Goal: Task Accomplishment & Management: Use online tool/utility

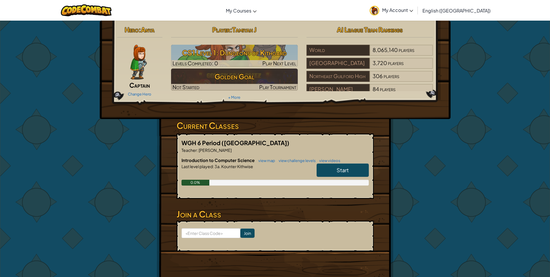
click at [362, 166] on link "Start" at bounding box center [343, 169] width 52 height 13
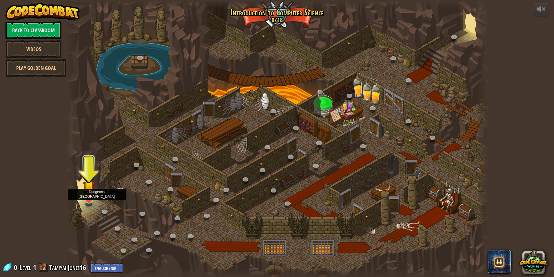
click at [89, 182] on img at bounding box center [88, 186] width 11 height 26
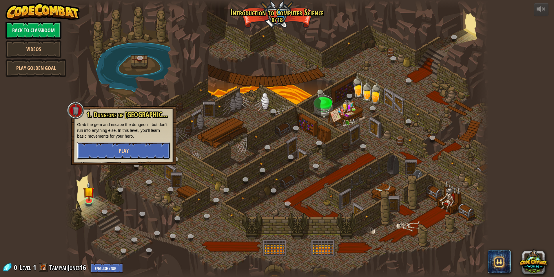
click at [124, 147] on button "Play" at bounding box center [123, 150] width 93 height 17
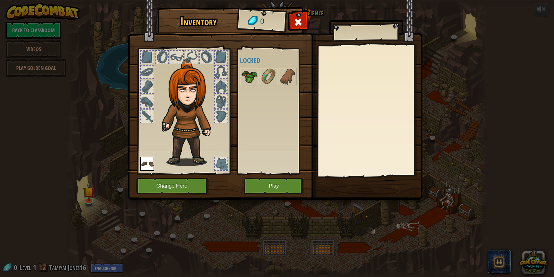
click at [255, 78] on img at bounding box center [250, 76] width 16 height 16
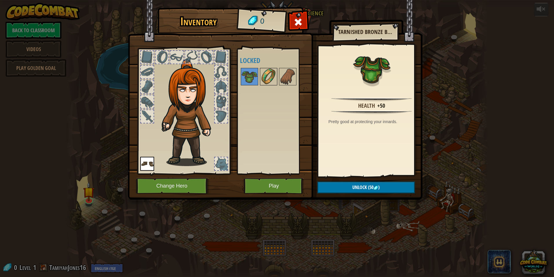
click at [269, 79] on img at bounding box center [269, 76] width 16 height 16
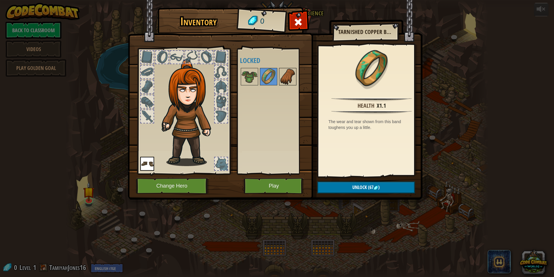
click at [286, 79] on img at bounding box center [288, 76] width 16 height 16
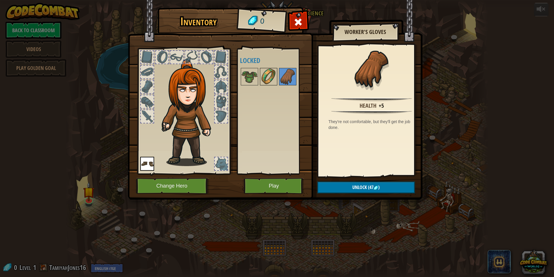
click at [266, 79] on img at bounding box center [269, 76] width 16 height 16
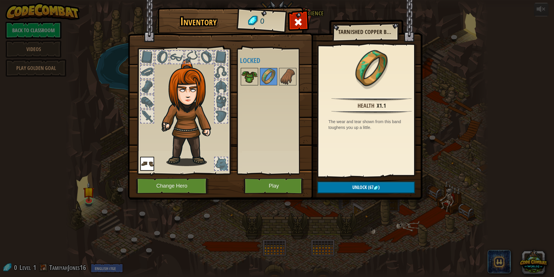
click at [255, 78] on img at bounding box center [250, 76] width 16 height 16
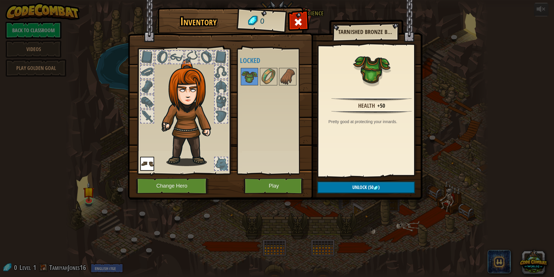
click at [254, 177] on img at bounding box center [275, 94] width 295 height 210
click at [254, 180] on button "Play" at bounding box center [274, 186] width 61 height 16
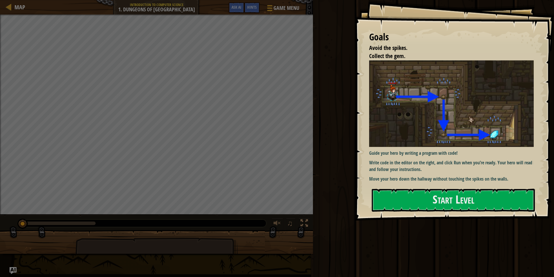
click at [395, 255] on div "Run Submit Done" at bounding box center [432, 137] width 243 height 274
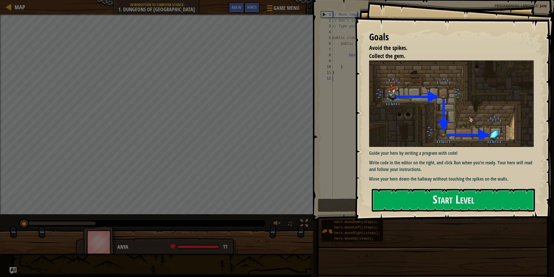
click at [456, 194] on button "Start Level" at bounding box center [453, 199] width 163 height 23
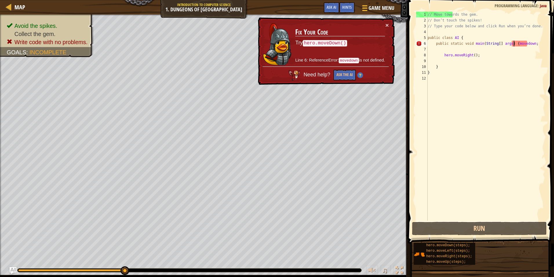
click at [513, 44] on div "// Move towards the gem. // Don’t touch the spikes! // Type your code below and…" at bounding box center [486, 122] width 119 height 220
click at [426, 41] on div "6" at bounding box center [422, 44] width 12 height 6
type textarea "public static void main(String[] args) {movedown;"
type textarea "hero.moveRight();"
click at [513, 44] on div "// Move towards the gem. // Don’t touch the spikes! // Type your code below and…" at bounding box center [486, 122] width 119 height 220
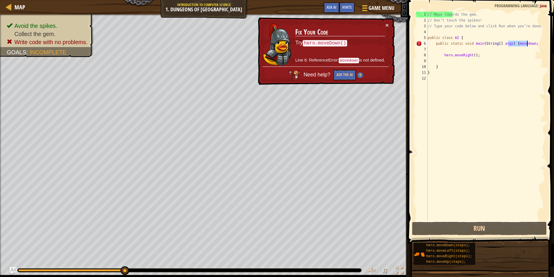
drag, startPoint x: 509, startPoint y: 41, endPoint x: 528, endPoint y: 46, distance: 20.0
click at [528, 46] on div "// Move towards the gem. // Don’t touch the spikes! // Type your code below and…" at bounding box center [486, 122] width 119 height 220
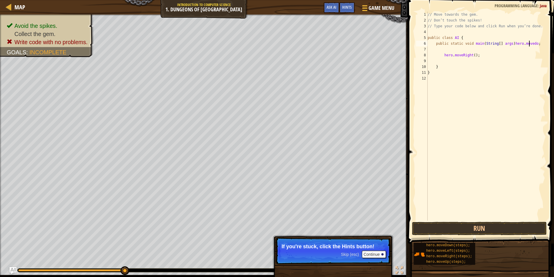
scroll to position [3, 8]
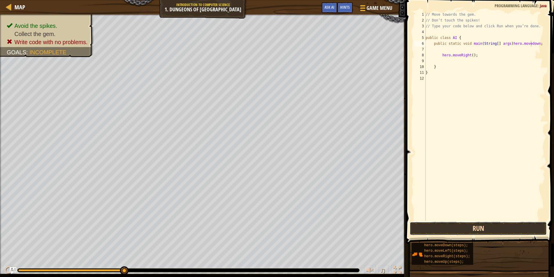
click at [507, 222] on button "Run" at bounding box center [478, 228] width 137 height 13
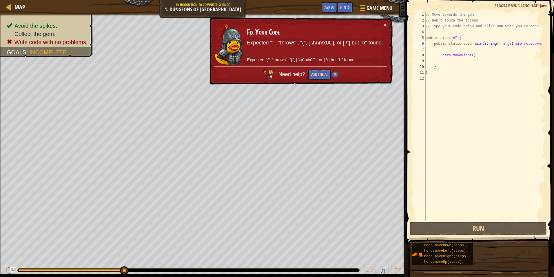
click at [512, 46] on div "// Move towards the gem. // Don’t touch the spikes! // Type your code below and…" at bounding box center [485, 122] width 121 height 220
click at [513, 55] on div "// Move towards the gem. // Don’t touch the spikes! // Type your code below and…" at bounding box center [485, 122] width 121 height 220
click at [532, 41] on div "// Move towards the gem. // Don’t touch the spikes! // Type your code below and…" at bounding box center [485, 122] width 121 height 220
click at [384, 26] on button "×" at bounding box center [385, 25] width 3 height 6
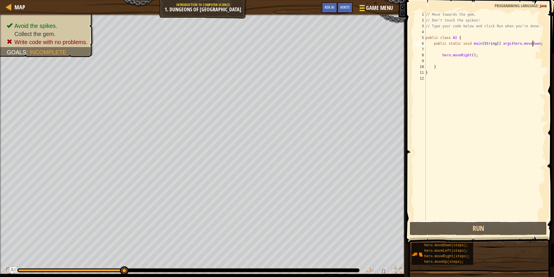
click at [378, 9] on span "Game Menu" at bounding box center [379, 8] width 27 height 8
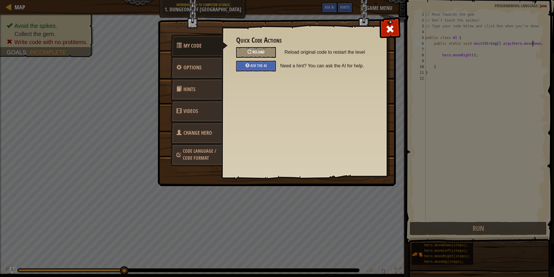
click at [244, 51] on div "Reload" at bounding box center [256, 52] width 40 height 11
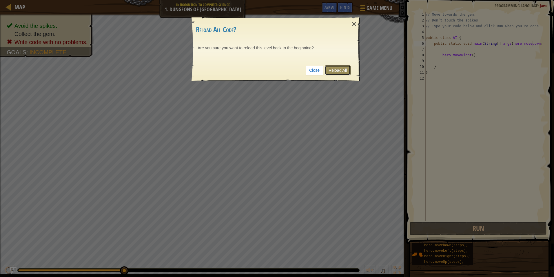
click at [346, 71] on link "Reload All" at bounding box center [338, 70] width 26 height 10
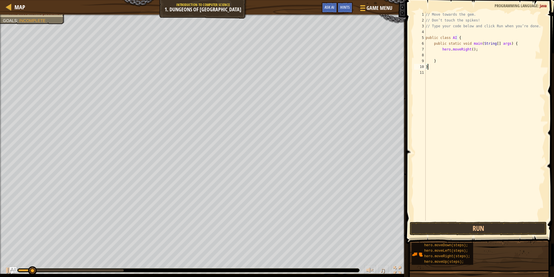
scroll to position [3, 0]
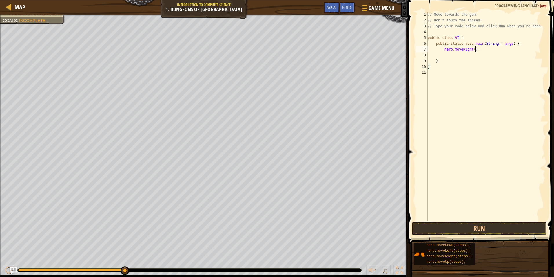
click at [523, 50] on div "// Move towards the gem. // Don’t touch the spikes! // Type your code below and…" at bounding box center [486, 122] width 119 height 220
click at [528, 45] on div "// Move towards the gem. // Don’t touch the spikes! // Type your code below and…" at bounding box center [486, 122] width 119 height 220
click at [508, 39] on div "// Move towards the gem. // Don’t touch the spikes! // Type your code below and…" at bounding box center [486, 122] width 119 height 220
click at [508, 46] on div "// Move towards the gem. // Don’t touch the spikes! // Type your code below and…" at bounding box center [486, 122] width 119 height 220
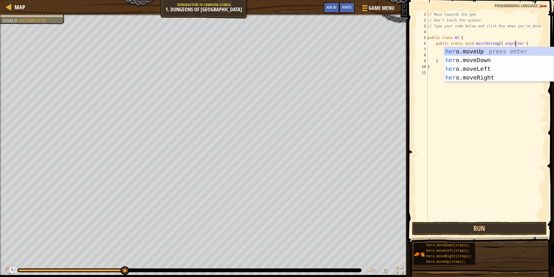
scroll to position [3, 7]
click at [512, 62] on div "hero .moveUp press enter hero .moveDown press enter hero .moveLeft press enter …" at bounding box center [499, 73] width 110 height 52
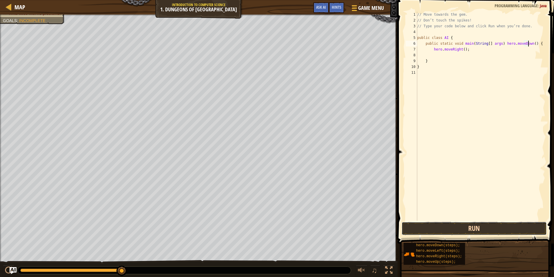
click at [468, 227] on button "Run" at bounding box center [474, 228] width 145 height 13
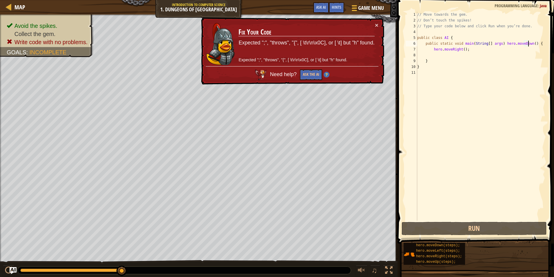
click at [525, 43] on div "// Move towards the gem. // Don’t touch the spikes! // Type your code below and…" at bounding box center [480, 122] width 129 height 220
click at [529, 44] on div "// Move towards the gem. // Don’t touch the spikes! // Type your code below and…" at bounding box center [480, 122] width 129 height 220
click at [528, 42] on div "// Move towards the gem. // Don’t touch the spikes! // Type your code below and…" at bounding box center [480, 122] width 129 height 220
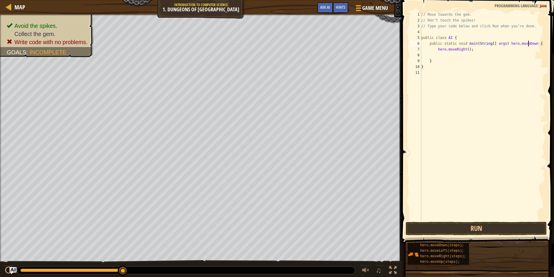
scroll to position [3, 9]
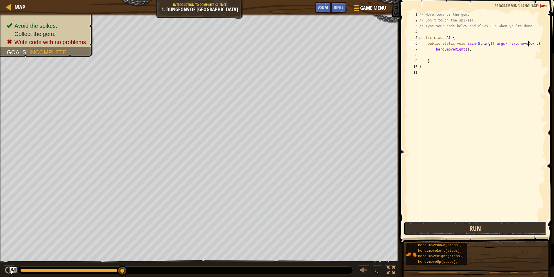
click at [476, 222] on button "Run" at bounding box center [475, 228] width 143 height 13
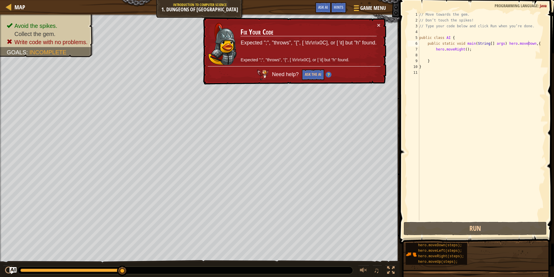
drag, startPoint x: 257, startPoint y: 41, endPoint x: 337, endPoint y: 48, distance: 80.6
click at [337, 48] on td "Fix Your Code Expected ";", "throws", "{", [ \t\r\n\x0C], or [ \t] but "h" foun…" at bounding box center [308, 44] width 137 height 46
click at [442, 47] on div "// Move towards the gem. // Don’t touch the spikes! // Type your code below and…" at bounding box center [481, 122] width 127 height 220
click at [527, 43] on div "// Move towards the gem. // Don’t touch the spikes! // Type your code below and…" at bounding box center [481, 122] width 127 height 220
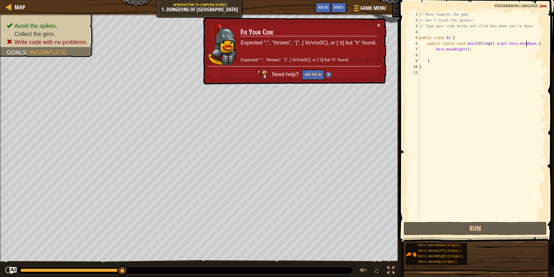
type textarea "public static void main(String[] args) hero.moveDown, {"
click at [202, 9] on div "Map Introduction to Computer Science 1. Dungeons of Kithgard Game Menu Done Hin…" at bounding box center [200, 7] width 400 height 14
click at [24, 7] on span "Map" at bounding box center [19, 7] width 11 height 8
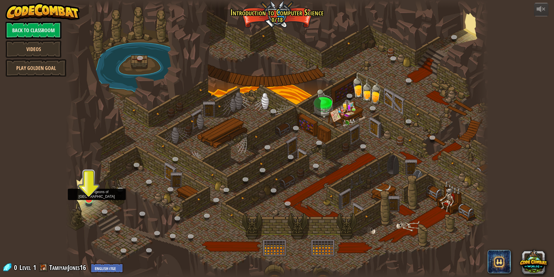
click at [89, 188] on img at bounding box center [88, 186] width 11 height 26
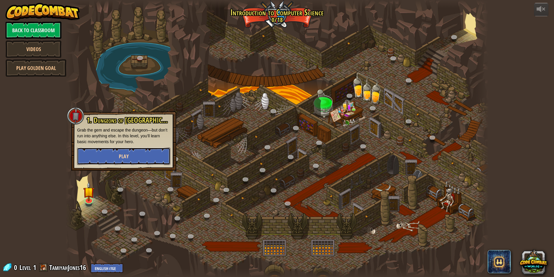
click at [124, 157] on span "Play" at bounding box center [124, 156] width 10 height 7
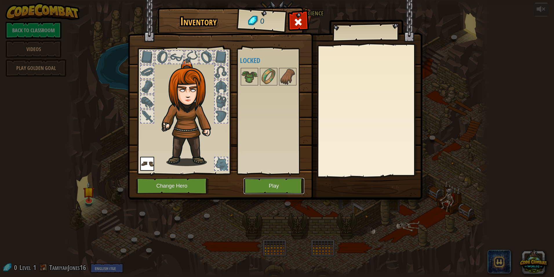
click at [250, 184] on button "Play" at bounding box center [274, 186] width 61 height 16
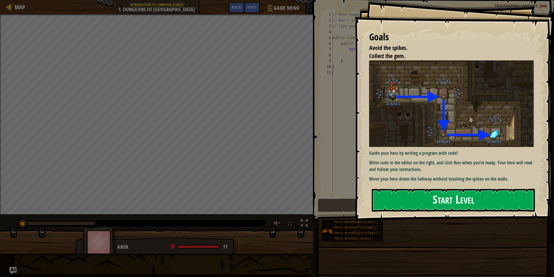
click at [409, 199] on button "Start Level" at bounding box center [453, 199] width 163 height 23
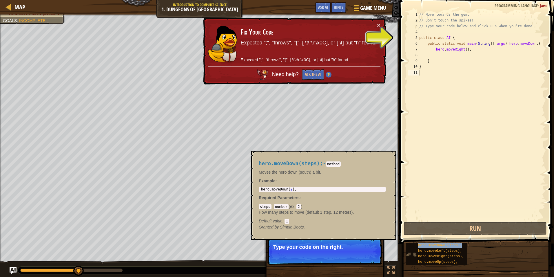
click at [432, 243] on div "hero.moveDown(steps);" at bounding box center [444, 245] width 55 height 6
click at [371, 253] on button "Continue" at bounding box center [366, 255] width 24 height 8
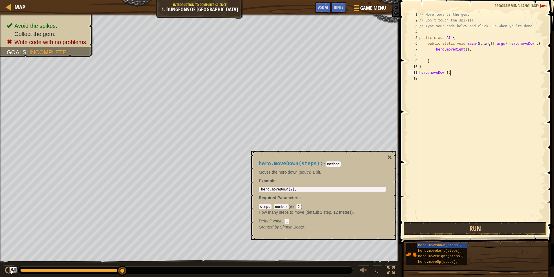
scroll to position [3, 2]
click at [421, 225] on button "Run" at bounding box center [475, 228] width 143 height 13
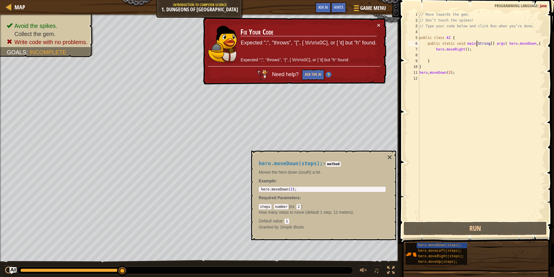
click at [478, 45] on div "// Move towards the gem. // Don’t touch the spikes! // Type your code below and…" at bounding box center [481, 122] width 127 height 220
click at [471, 49] on div "// Move towards the gem. // Don’t touch the spikes! // Type your code below and…" at bounding box center [481, 122] width 127 height 220
click at [462, 47] on div "// Move towards the gem. // Don’t touch the spikes! // Type your code below and…" at bounding box center [481, 122] width 127 height 220
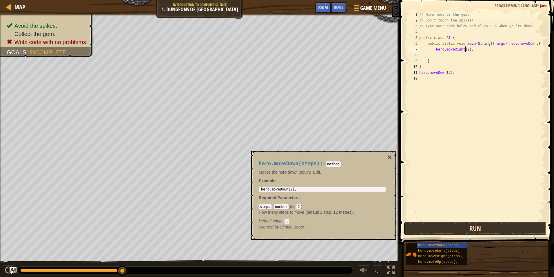
click at [471, 225] on button "Run" at bounding box center [475, 228] width 143 height 13
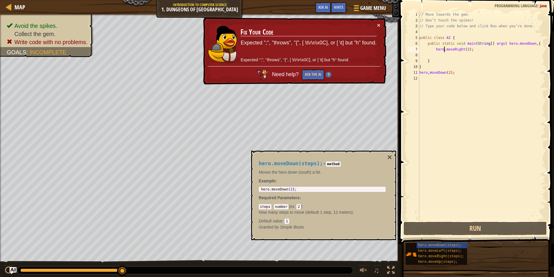
click at [445, 49] on div "// Move towards the gem. // Don’t touch the spikes! // Type your code below and…" at bounding box center [481, 122] width 127 height 220
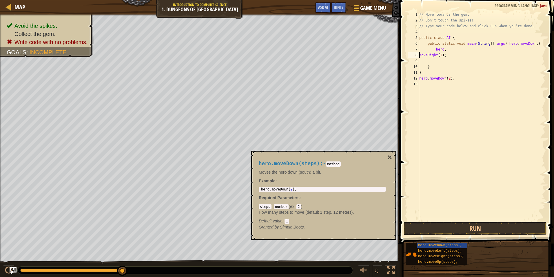
scroll to position [3, 2]
click at [463, 227] on button "Run" at bounding box center [475, 228] width 143 height 13
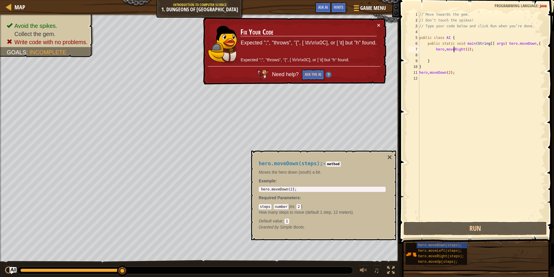
click at [454, 47] on div "// Move towards the gem. // Don’t touch the spikes! // Type your code below and…" at bounding box center [481, 122] width 127 height 220
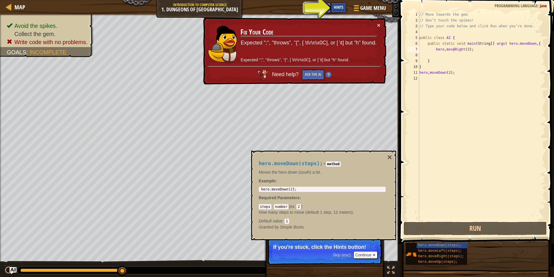
click at [341, 6] on span "Hints" at bounding box center [339, 7] width 10 height 6
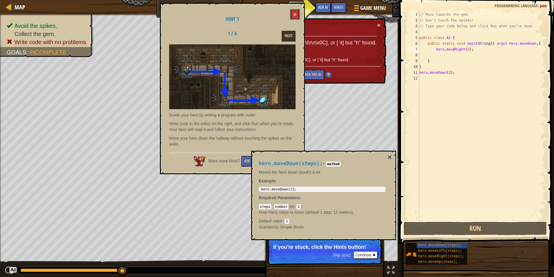
click at [297, 9] on div "Hint 1 1 / 4 Next Guide your hero by writing a program with code! Write code in…" at bounding box center [232, 88] width 145 height 171
click at [326, 10] on button "Ask AI" at bounding box center [323, 7] width 16 height 11
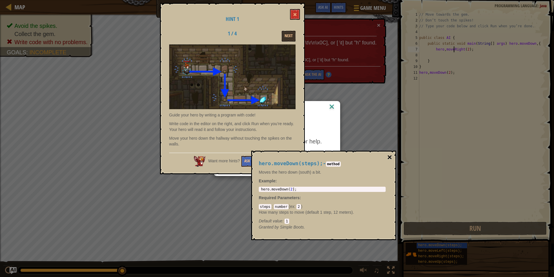
click at [389, 153] on button "×" at bounding box center [390, 157] width 5 height 8
click at [294, 16] on span at bounding box center [295, 14] width 4 height 4
click at [293, 35] on button "Next" at bounding box center [289, 36] width 14 height 11
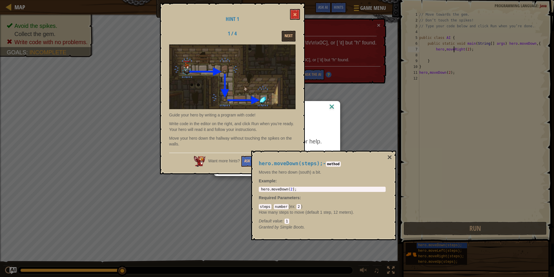
click at [332, 107] on img at bounding box center [332, 107] width 8 height 9
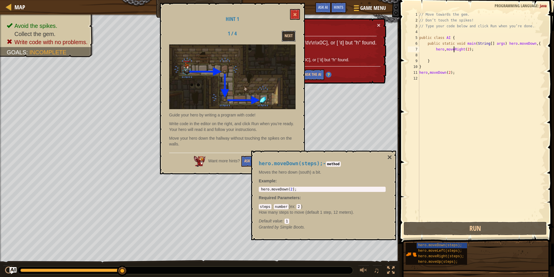
click at [293, 41] on button "Next" at bounding box center [289, 36] width 14 height 11
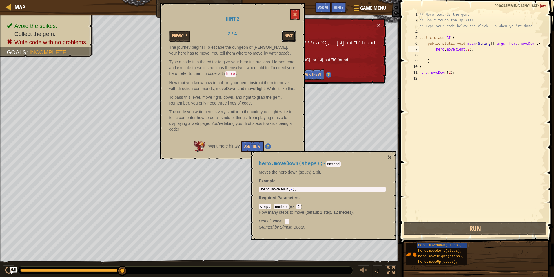
click at [294, 41] on button "Next" at bounding box center [289, 36] width 14 height 11
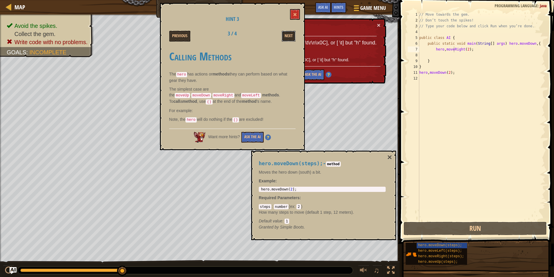
click at [294, 41] on button "Next" at bounding box center [289, 36] width 14 height 11
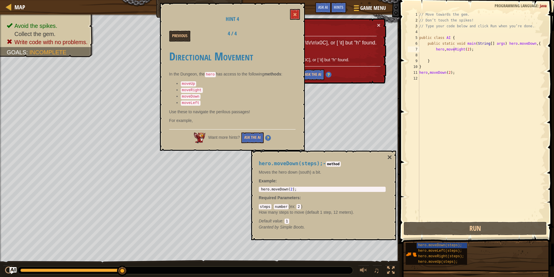
click at [294, 41] on div "Previous 4 / 4" at bounding box center [232, 36] width 135 height 11
click at [297, 14] on span at bounding box center [295, 14] width 4 height 4
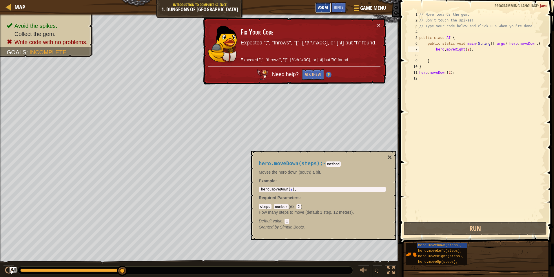
click at [322, 11] on button "Ask AI" at bounding box center [323, 7] width 16 height 11
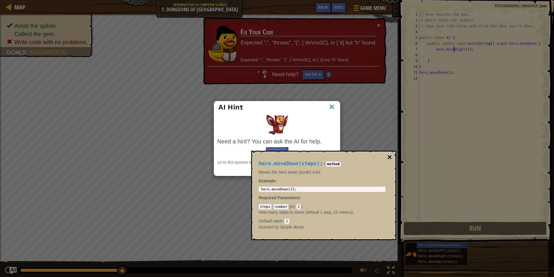
click at [389, 155] on button "×" at bounding box center [390, 157] width 5 height 8
click at [332, 107] on img at bounding box center [332, 107] width 8 height 9
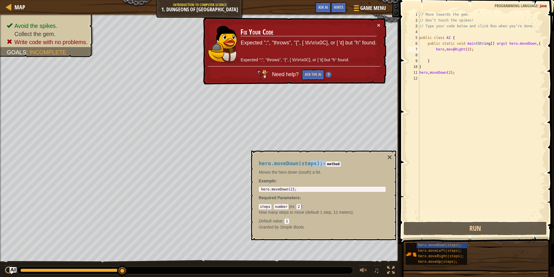
drag, startPoint x: 306, startPoint y: 161, endPoint x: 321, endPoint y: 159, distance: 14.7
click at [321, 159] on div "hero.moveDown(steps); - method Moves the hero down (south) a bit. Example : 1 h…" at bounding box center [322, 195] width 135 height 80
click at [472, 49] on div "// Move towards the gem. // Don’t touch the spikes! // Type your code below and…" at bounding box center [481, 122] width 127 height 220
drag, startPoint x: 277, startPoint y: 39, endPoint x: 291, endPoint y: 35, distance: 14.2
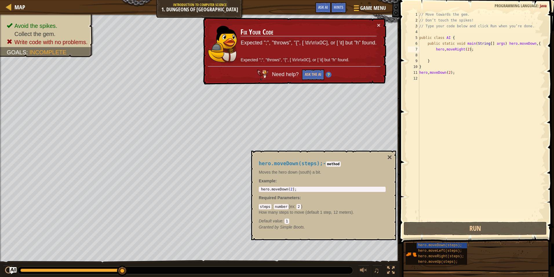
click at [291, 35] on td "Fix Your Code Expected ";", "throws", "{", [ \t\r\n\x0C], or [ \t] but "h" foun…" at bounding box center [308, 44] width 137 height 44
drag, startPoint x: 435, startPoint y: 46, endPoint x: 470, endPoint y: 52, distance: 36.3
click at [472, 52] on div "// Move towards the gem. // Don’t touch the spikes! // Type your code below and…" at bounding box center [481, 122] width 127 height 220
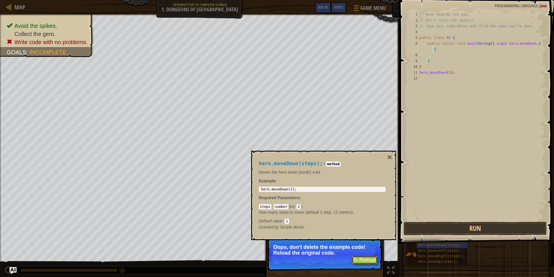
click at [369, 260] on button "↻ Reload" at bounding box center [365, 259] width 26 height 9
type textarea "}"
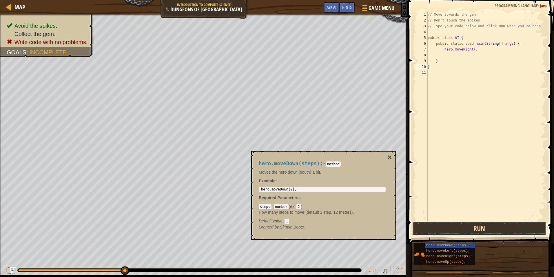
click at [446, 228] on button "Run" at bounding box center [479, 228] width 135 height 13
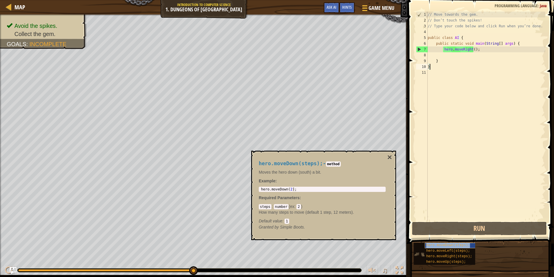
click at [465, 246] on span "hero.moveDown(steps);" at bounding box center [449, 245] width 44 height 4
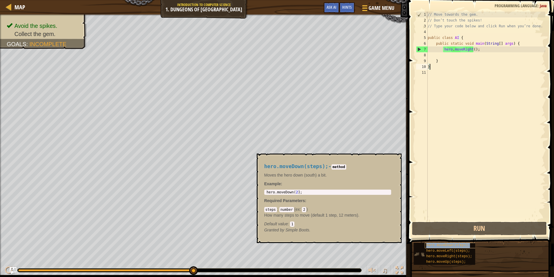
click at [459, 242] on div "hero.moveDown(steps);" at bounding box center [452, 245] width 55 height 6
click at [447, 53] on div "// Move towards the gem. // Don’t touch the spikes! // Type your code below and…" at bounding box center [486, 122] width 119 height 220
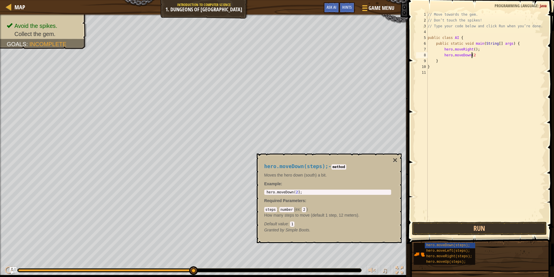
scroll to position [3, 3]
click at [486, 231] on button "Run" at bounding box center [479, 228] width 135 height 13
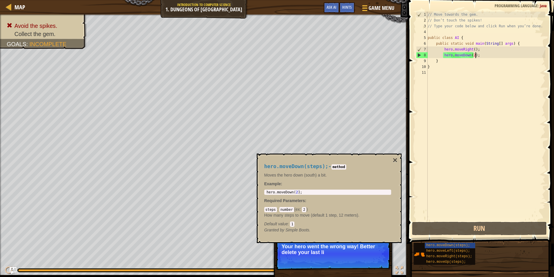
click at [472, 57] on div "// Move towards the gem. // Don’t touch the spikes! // Type your code below and…" at bounding box center [486, 122] width 119 height 220
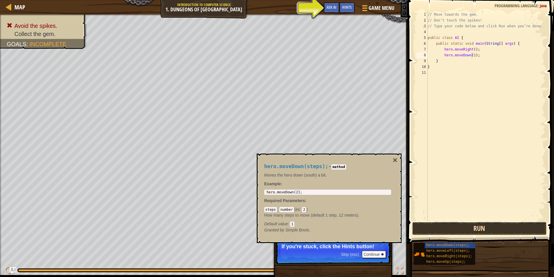
click at [500, 222] on button "Run" at bounding box center [479, 228] width 135 height 13
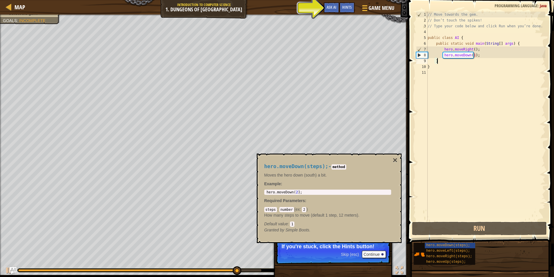
click at [466, 60] on div "// Move towards the gem. // Don’t touch the spikes! // Type your code below and…" at bounding box center [486, 122] width 119 height 220
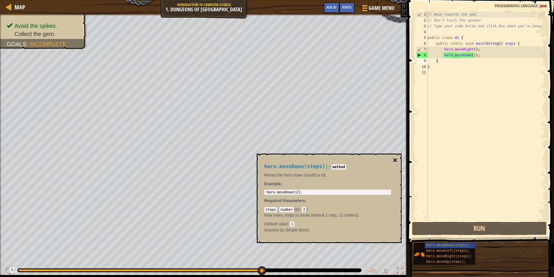
click at [396, 158] on button "×" at bounding box center [395, 160] width 5 height 8
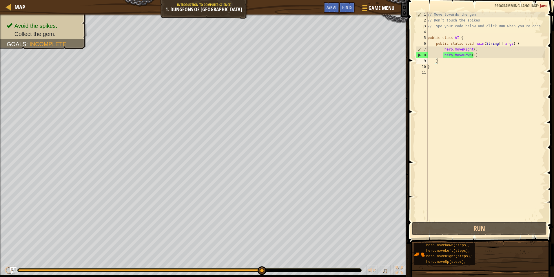
scroll to position [3, 0]
click at [452, 64] on div "// Move towards the gem. // Don’t touch the spikes! // Type your code below and…" at bounding box center [486, 122] width 119 height 220
click at [451, 57] on div "// Move towards the gem. // Don’t touch the spikes! // Type your code below and…" at bounding box center [486, 122] width 119 height 220
click at [451, 60] on div "// Move towards the gem. // Don’t touch the spikes! // Type your code below and…" at bounding box center [486, 122] width 119 height 220
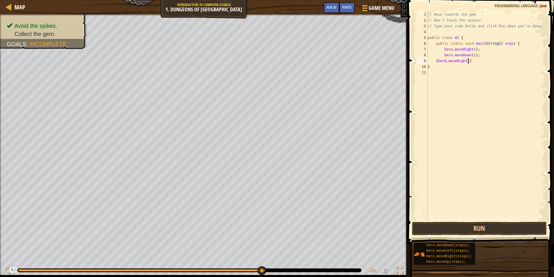
scroll to position [3, 3]
click at [468, 58] on div "// Move towards the gem. // Don’t touch the spikes! // Type your code below and…" at bounding box center [486, 122] width 119 height 220
click at [462, 228] on button "Run" at bounding box center [479, 228] width 135 height 13
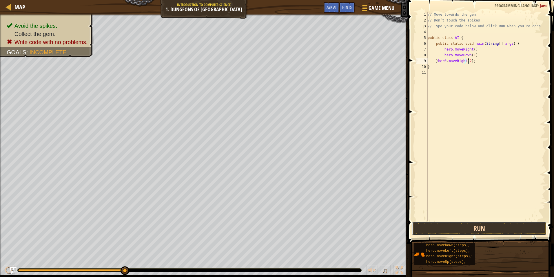
click at [457, 225] on button "Run" at bounding box center [479, 228] width 135 height 13
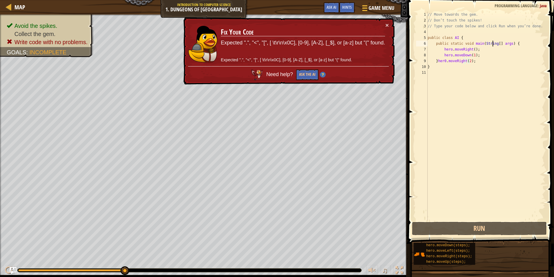
click at [494, 45] on div "// Move towards the gem. // Don’t touch the spikes! // Type your code below and…" at bounding box center [486, 122] width 119 height 220
click at [496, 43] on div "// Move towards the gem. // Don’t touch the spikes! // Type your code below and…" at bounding box center [486, 122] width 119 height 220
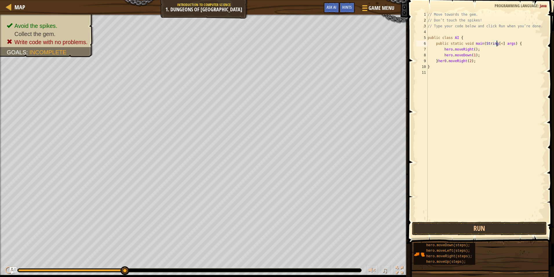
scroll to position [3, 6]
click at [459, 227] on button "Run" at bounding box center [479, 228] width 135 height 13
click at [506, 231] on button "Run" at bounding box center [479, 228] width 135 height 13
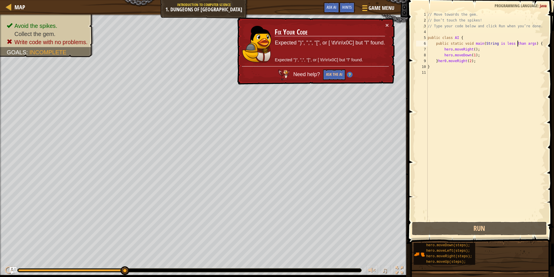
click at [495, 44] on div "// Move towards the gem. // Don’t touch the spikes! // Type your code below and…" at bounding box center [486, 122] width 119 height 220
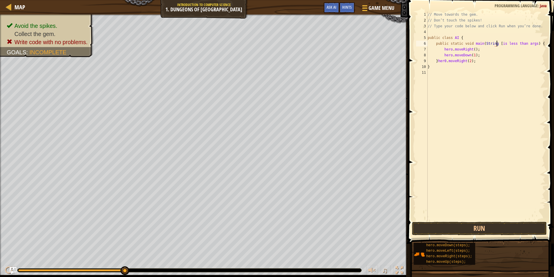
scroll to position [3, 6]
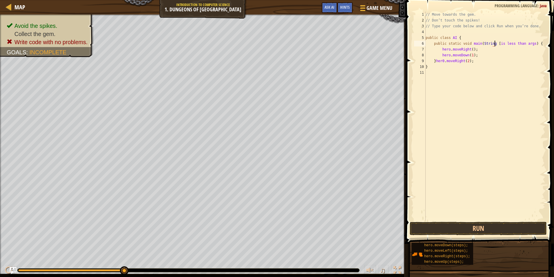
click at [517, 42] on div "// Move towards the gem. // Don’t touch the spikes! // Type your code below and…" at bounding box center [485, 122] width 121 height 220
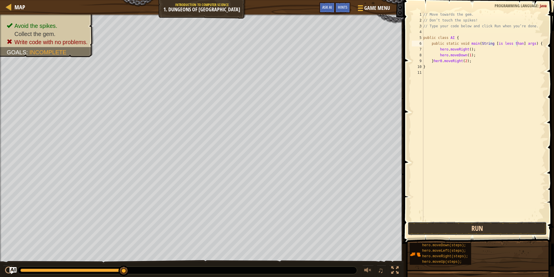
click at [479, 229] on button "Run" at bounding box center [477, 228] width 139 height 13
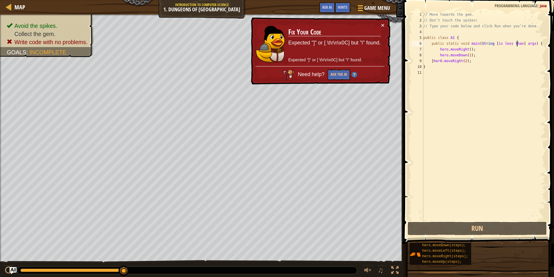
click at [492, 43] on div "// Move towards the gem. // Don’t touch the spikes! // Type your code below and…" at bounding box center [483, 122] width 123 height 220
click at [342, 69] on button "Ask the AI" at bounding box center [339, 74] width 22 height 11
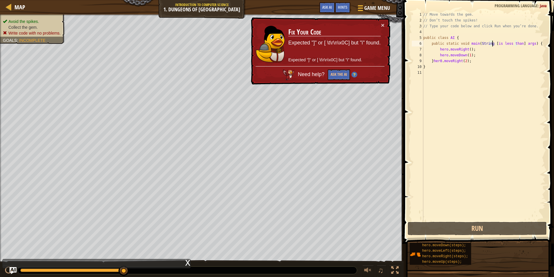
click at [36, 24] on ul "Avoid the spikes. Collect the gem. Write code with no problems." at bounding box center [32, 27] width 59 height 17
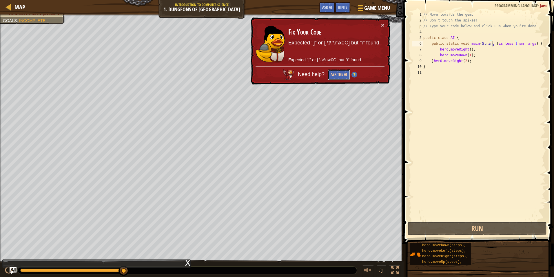
click at [334, 70] on button "Ask the AI" at bounding box center [339, 74] width 22 height 11
click at [517, 43] on div "// Move towards the gem. // Don’t touch the spikes! // Type your code below and…" at bounding box center [483, 122] width 123 height 220
click at [346, 11] on div "Hints" at bounding box center [342, 7] width 15 height 11
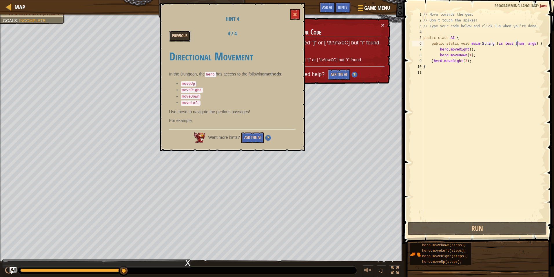
click at [177, 35] on button "Previous" at bounding box center [179, 36] width 21 height 11
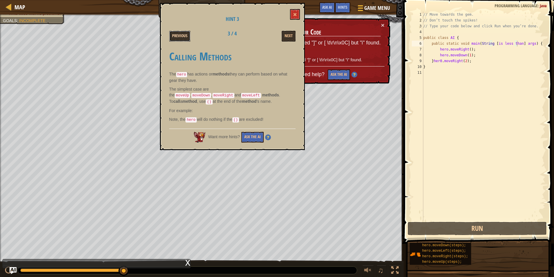
click at [177, 35] on button "Previous" at bounding box center [179, 36] width 21 height 11
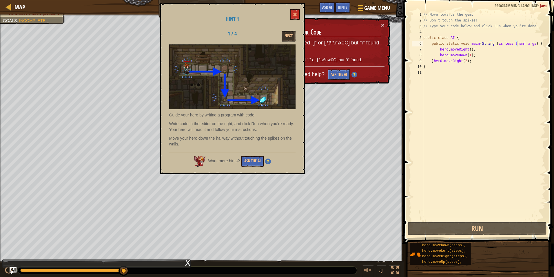
click at [178, 35] on div "1 / 4 Next" at bounding box center [232, 36] width 135 height 11
click at [291, 37] on button "Next" at bounding box center [289, 36] width 14 height 11
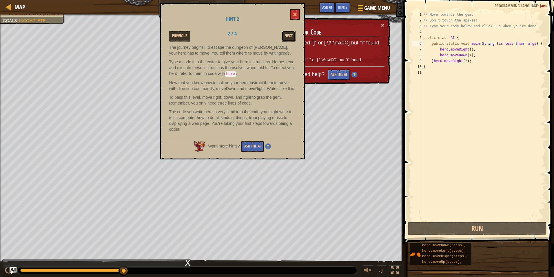
click at [285, 34] on button "Next" at bounding box center [289, 36] width 14 height 11
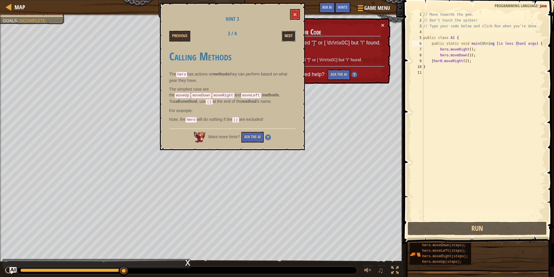
click at [292, 39] on button "Next" at bounding box center [289, 36] width 14 height 11
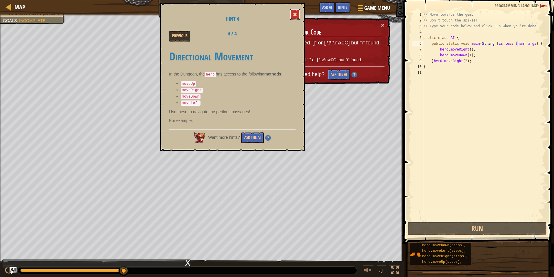
click at [293, 12] on button at bounding box center [295, 14] width 10 height 11
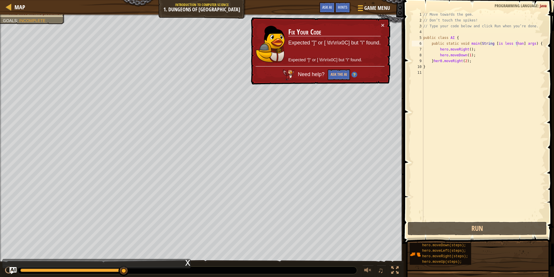
click at [351, 74] on div "Need help? Ask the AI" at bounding box center [320, 73] width 129 height 14
click at [355, 75] on img at bounding box center [355, 75] width 6 height 6
click at [350, 77] on button "Ask the AI" at bounding box center [339, 74] width 22 height 11
click at [492, 43] on div "// Move towards the gem. // Don’t touch the spikes! // Type your code below and…" at bounding box center [483, 122] width 123 height 220
click at [494, 43] on div "// Move towards the gem. // Don’t touch the spikes! // Type your code below and…" at bounding box center [483, 122] width 123 height 220
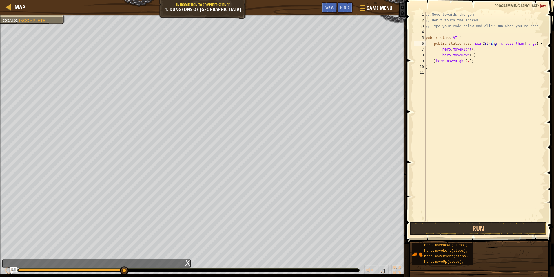
scroll to position [3, 6]
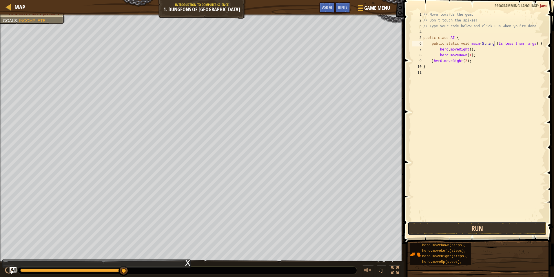
click at [501, 230] on button "Run" at bounding box center [477, 228] width 139 height 13
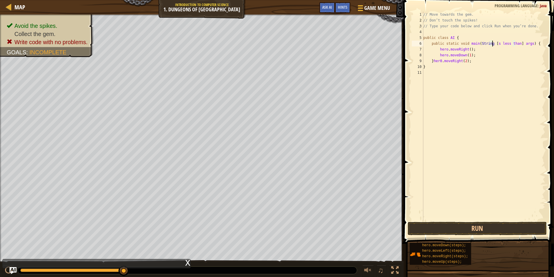
type textarea "public static void main(String [is less than] args) {"
click at [433, 219] on div "// Move towards the gem. // Don’t touch the spikes! // Type your code below and…" at bounding box center [483, 122] width 123 height 220
click at [433, 224] on button "Run" at bounding box center [477, 228] width 139 height 13
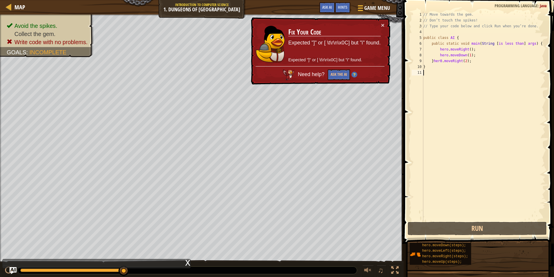
click at [476, 42] on div "// Move towards the gem. // Don’t touch the spikes! // Type your code below and…" at bounding box center [483, 122] width 123 height 220
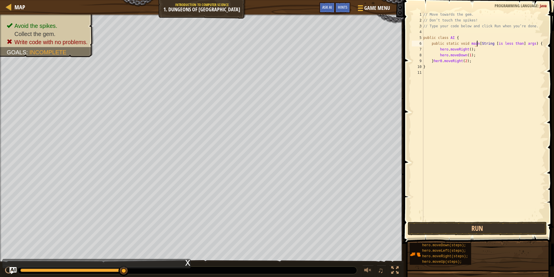
scroll to position [3, 5]
click at [483, 228] on button "Run" at bounding box center [477, 228] width 139 height 13
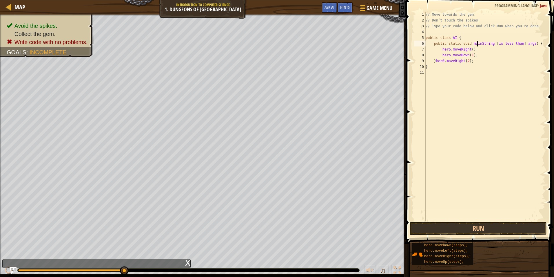
scroll to position [3, 4]
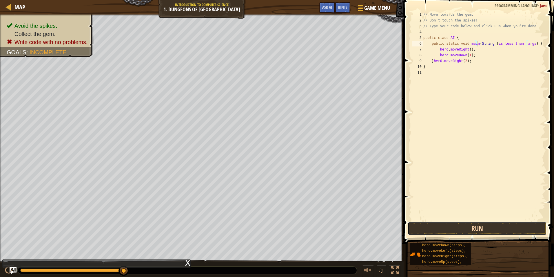
click at [447, 228] on button "Run" at bounding box center [477, 228] width 139 height 13
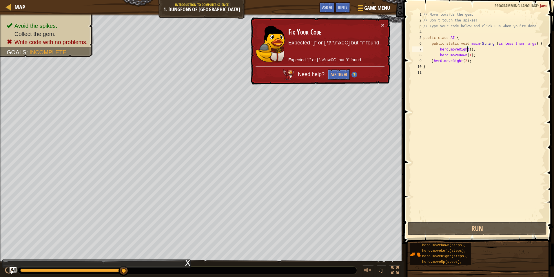
click at [467, 50] on div "// Move towards the gem. // Don’t touch the spikes! // Type your code below and…" at bounding box center [483, 122] width 123 height 220
click at [533, 40] on div "// Move towards the gem. // Don’t touch the spikes! // Type your code below and…" at bounding box center [483, 122] width 123 height 220
click at [532, 45] on div "// Move towards the gem. // Don’t touch the spikes! // Type your code below and…" at bounding box center [483, 122] width 123 height 220
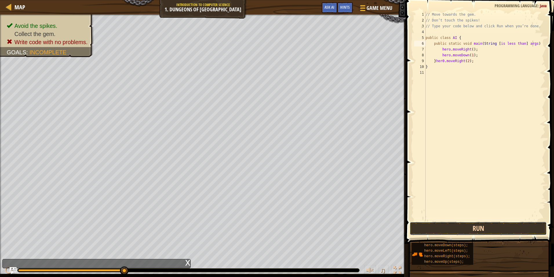
click at [445, 229] on button "Run" at bounding box center [478, 228] width 137 height 13
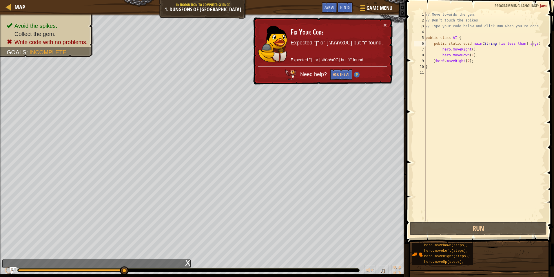
scroll to position [3, 9]
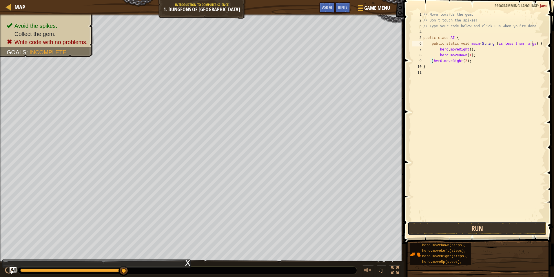
click at [448, 223] on button "Run" at bounding box center [477, 228] width 139 height 13
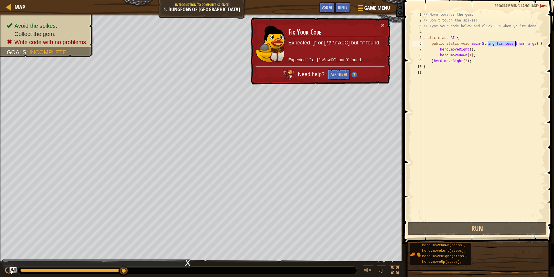
drag, startPoint x: 489, startPoint y: 42, endPoint x: 516, endPoint y: 44, distance: 26.7
click at [516, 44] on div "// Move towards the gem. // Don’t touch the spikes! // Type your code below and…" at bounding box center [483, 122] width 123 height 220
click at [492, 42] on div "// Move towards the gem. // Don’t touch the spikes! // Type your code below and…" at bounding box center [483, 116] width 123 height 209
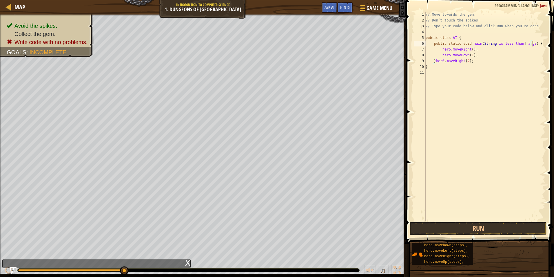
type textarea "public class AI {"
click at [517, 41] on div "// Move towards the gem. // Don’t touch the spikes! // Type your code below and…" at bounding box center [485, 122] width 121 height 220
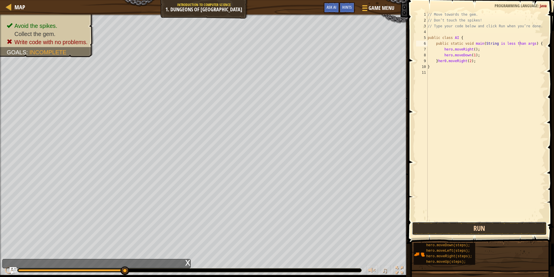
click at [513, 222] on button "Run" at bounding box center [479, 228] width 135 height 13
click at [519, 225] on button "Run" at bounding box center [479, 228] width 135 height 13
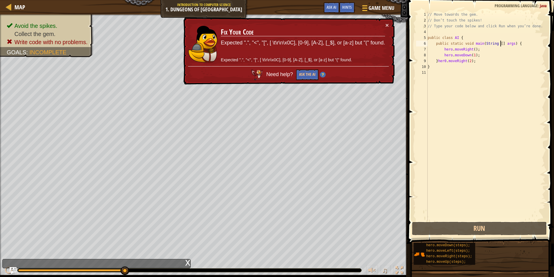
click at [493, 41] on div "// Move towards the gem. // Don’t touch the spikes! // Type your code below and…" at bounding box center [486, 122] width 119 height 220
click at [495, 42] on div "// Move towards the gem. // Don’t touch the spikes! // Type your code below and…" at bounding box center [486, 122] width 119 height 220
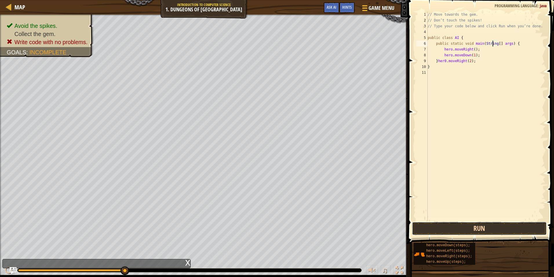
click at [529, 224] on button "Run" at bounding box center [479, 228] width 135 height 13
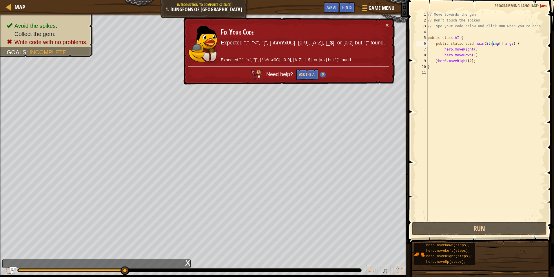
click at [514, 44] on div "// Move towards the gem. // Don’t touch the spikes! // Type your code below and…" at bounding box center [486, 122] width 119 height 220
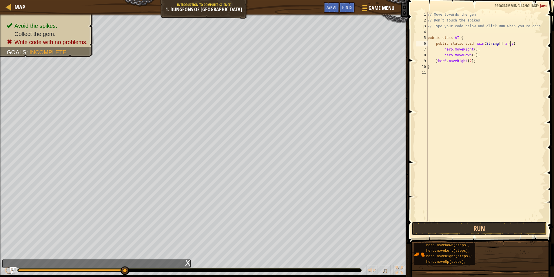
click at [437, 43] on div "// Move towards the gem. // Don’t touch the spikes! // Type your code below and…" at bounding box center [486, 122] width 119 height 220
click at [434, 43] on div "// Move towards the gem. // Don’t touch the spikes! // Type your code below and…" at bounding box center [486, 122] width 119 height 220
click at [434, 43] on div "// Move towards the gem. // Don’t touch the spikes! // Type your code below and…" at bounding box center [486, 116] width 119 height 209
click at [522, 43] on div "// Move towards the gem. // Don’t touch the spikes! // Type your code below and…" at bounding box center [486, 122] width 119 height 220
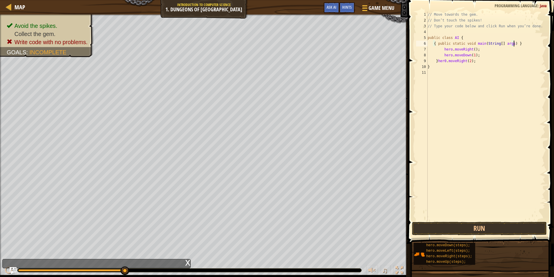
scroll to position [3, 7]
click at [480, 231] on button "Run" at bounding box center [479, 228] width 135 height 13
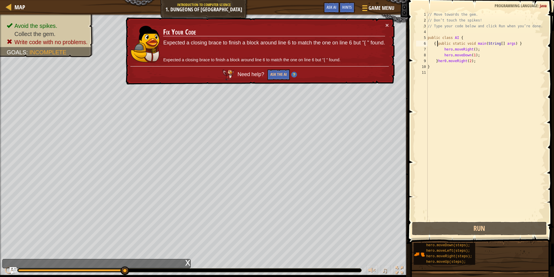
click at [438, 43] on div "// Move towards the gem. // Don’t touch the spikes! // Type your code below and…" at bounding box center [486, 122] width 119 height 220
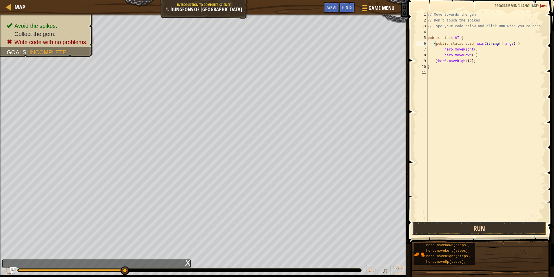
click at [440, 229] on button "Run" at bounding box center [479, 228] width 135 height 13
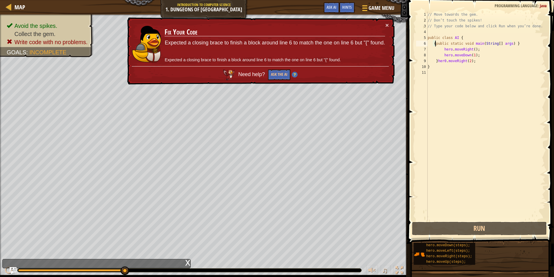
click at [511, 43] on div "// Move towards the gem. // Don’t touch the spikes! // Type your code below and…" at bounding box center [486, 122] width 119 height 220
type textarea "{public static void main(String[] args)}"
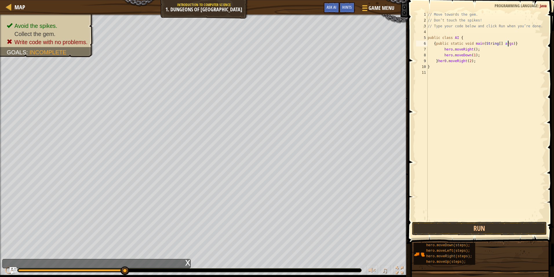
click at [456, 219] on div "// Move towards the gem. // Don’t touch the spikes! // Type your code below and…" at bounding box center [486, 122] width 119 height 220
click at [456, 226] on button "Run" at bounding box center [479, 228] width 135 height 13
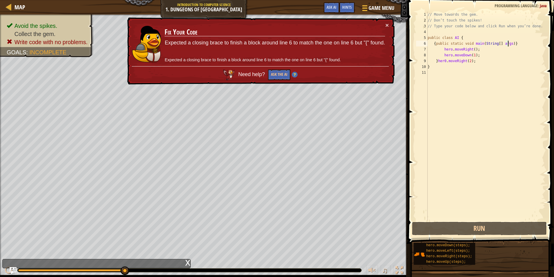
click at [508, 42] on div "// Move towards the gem. // Don’t touch the spikes! // Type your code below and…" at bounding box center [486, 122] width 119 height 220
click at [437, 60] on div "// Move towards the gem. // Don’t touch the spikes! // Type your code below and…" at bounding box center [486, 122] width 119 height 220
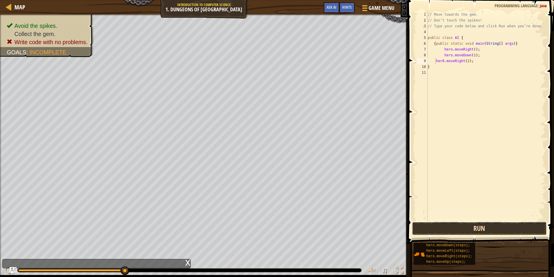
click at [423, 230] on button "Run" at bounding box center [479, 228] width 135 height 13
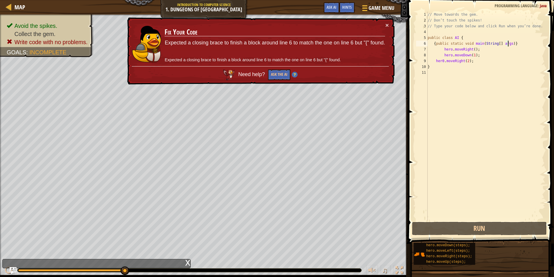
click at [508, 42] on div "// Move towards the gem. // Don’t touch the spikes! // Type your code below and…" at bounding box center [486, 122] width 119 height 220
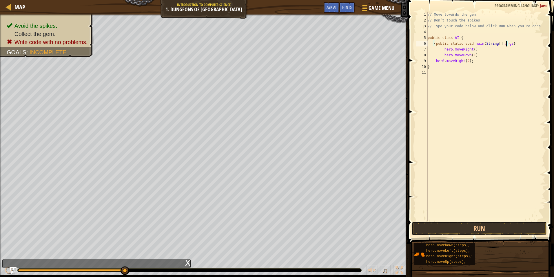
click at [481, 43] on div "// Move towards the gem. // Don’t touch the spikes! // Type your code below and…" at bounding box center [486, 122] width 119 height 220
click at [471, 224] on button "Run" at bounding box center [479, 228] width 135 height 13
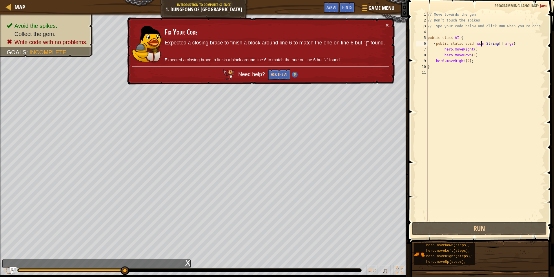
click at [496, 44] on div "// Move towards the gem. // Don’t touch the spikes! // Type your code below and…" at bounding box center [486, 122] width 119 height 220
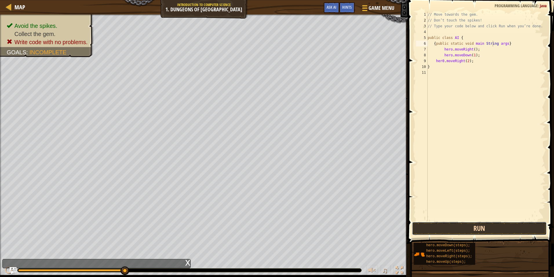
click at [476, 223] on button "Run" at bounding box center [479, 228] width 135 height 13
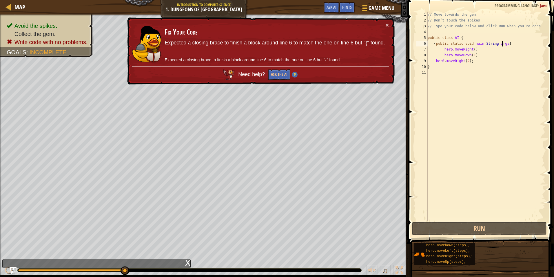
click at [503, 43] on div "// Move towards the gem. // Don’t touch the spikes! // Type your code below and…" at bounding box center [486, 122] width 119 height 220
type textarea "}"
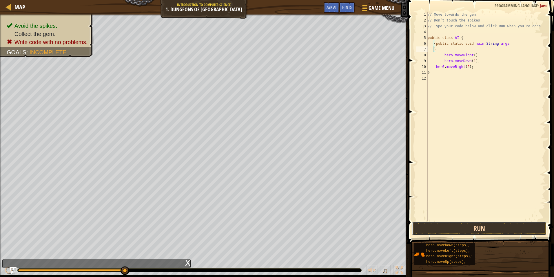
click at [482, 224] on button "Run" at bounding box center [479, 228] width 135 height 13
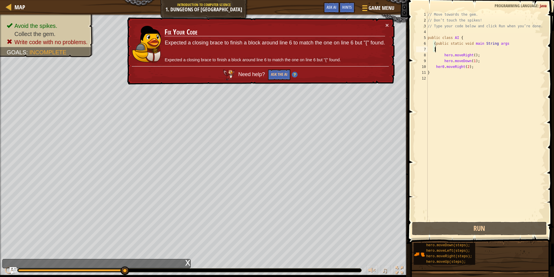
click at [448, 48] on div "// Move towards the gem. // Don’t touch the spikes! // Type your code below and…" at bounding box center [486, 122] width 119 height 220
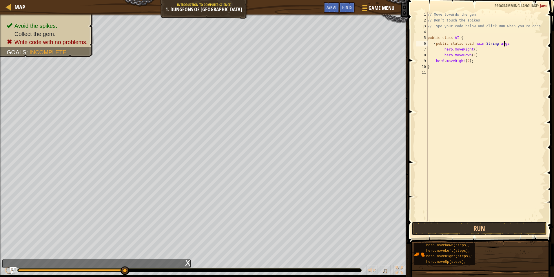
scroll to position [3, 6]
click at [478, 228] on button "Run" at bounding box center [479, 228] width 135 height 13
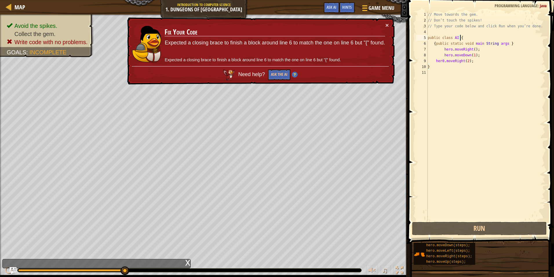
click at [504, 39] on div "// Move towards the gem. // Don’t touch the spikes! // Type your code below and…" at bounding box center [486, 122] width 119 height 220
click at [504, 43] on div "// Move towards the gem. // Don’t touch the spikes! // Type your code below and…" at bounding box center [486, 122] width 119 height 220
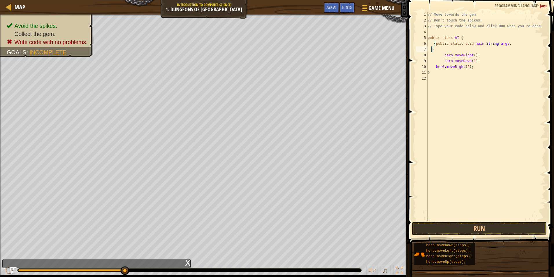
scroll to position [3, 0]
click at [536, 227] on button "Run" at bounding box center [479, 228] width 135 height 13
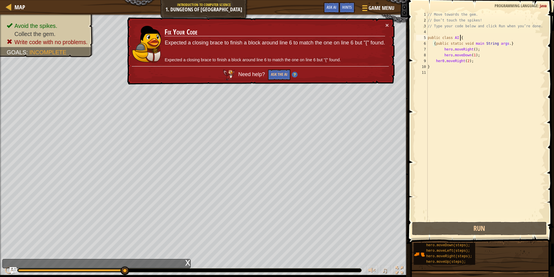
click at [482, 38] on div "// Move towards the gem. // Don’t touch the spikes! // Type your code below and…" at bounding box center [486, 122] width 119 height 220
click at [456, 37] on div "// Move towards the gem. // Don’t touch the spikes! // Type your code below and…" at bounding box center [486, 122] width 119 height 220
drag, startPoint x: 465, startPoint y: 37, endPoint x: 485, endPoint y: 34, distance: 20.8
click at [465, 37] on div "// Move towards the gem. // Don’t touch the spikes! // Type your code below and…" at bounding box center [486, 122] width 119 height 220
click at [435, 43] on div "// Move towards the gem. // Don’t touch the spikes! // Type your code below and…" at bounding box center [486, 122] width 119 height 220
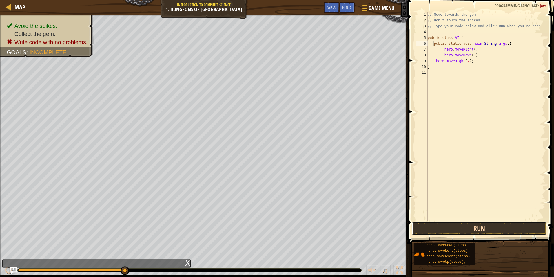
click at [511, 227] on button "Run" at bounding box center [479, 228] width 135 height 13
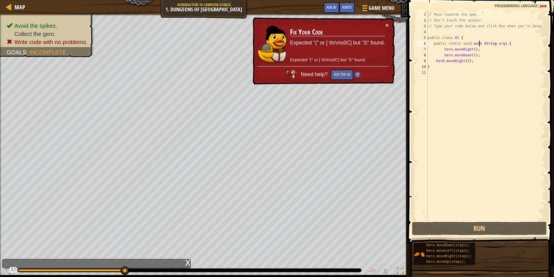
click at [479, 41] on div "// Move towards the gem. // Don’t touch the spikes! // Type your code below and…" at bounding box center [486, 122] width 119 height 220
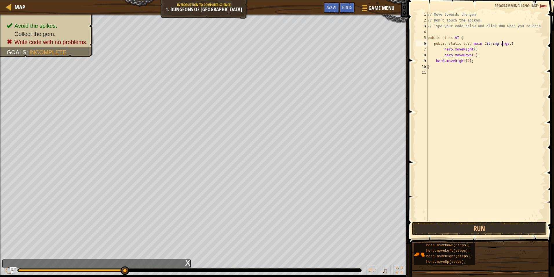
click at [503, 43] on div "// Move towards the gem. // Don’t touch the spikes! // Type your code below and…" at bounding box center [486, 122] width 119 height 220
type textarea "public static void main (String args). }"
click at [498, 220] on div "// Move towards the gem. // Don’t touch the spikes! // Type your code below and…" at bounding box center [486, 122] width 119 height 220
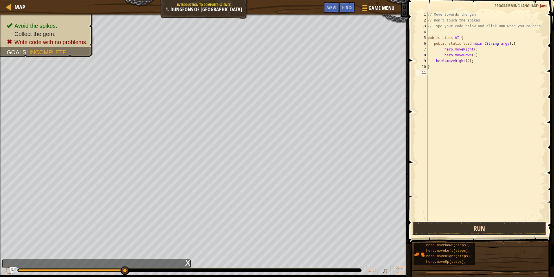
click at [500, 227] on button "Run" at bounding box center [479, 228] width 135 height 13
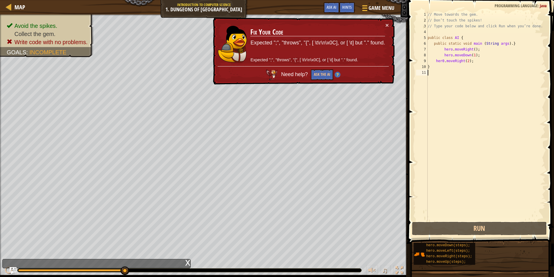
click at [432, 42] on div "// Move towards the gem. // Don’t touch the spikes! // Type your code below and…" at bounding box center [486, 122] width 119 height 220
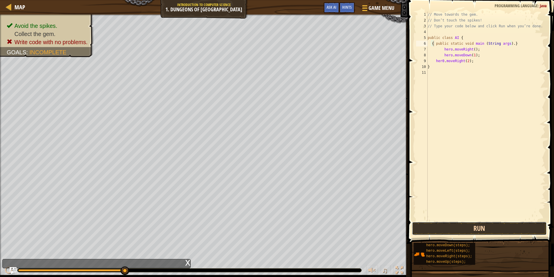
click at [465, 230] on button "Run" at bounding box center [479, 228] width 135 height 13
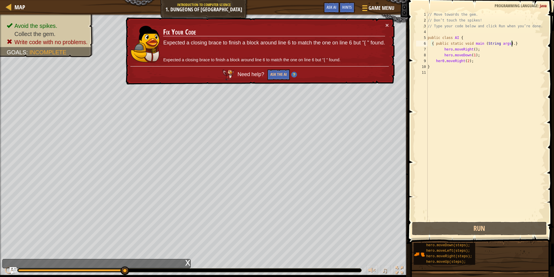
click at [525, 43] on div "// Move towards the gem. // Don’t touch the spikes! // Type your code below and…" at bounding box center [486, 122] width 119 height 220
type textarea "{ public static void main (String args)."
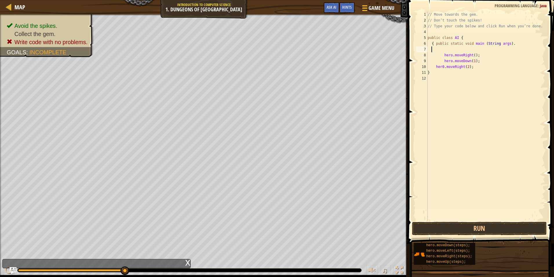
scroll to position [3, 0]
type textarea "}"
click at [538, 231] on button "Run" at bounding box center [479, 228] width 135 height 13
type textarea "{ public static void main (String args).}"
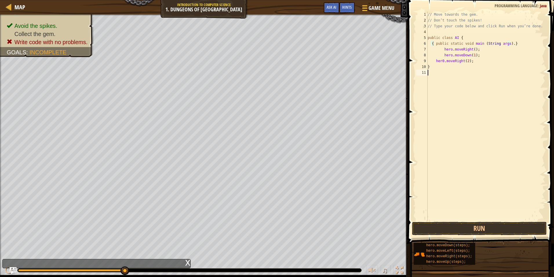
click at [450, 219] on div "// Move towards the gem. // Don’t touch the spikes! // Type your code below and…" at bounding box center [486, 122] width 119 height 220
click at [452, 226] on button "Run" at bounding box center [479, 228] width 135 height 13
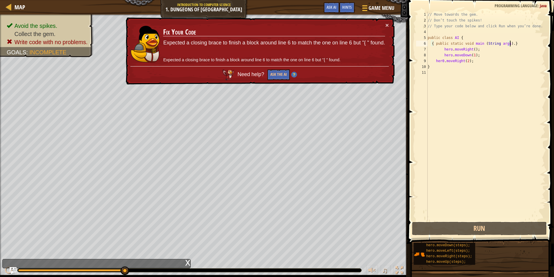
click at [513, 45] on div "// Move towards the gem. // Don’t touch the spikes! // Type your code below and…" at bounding box center [486, 122] width 119 height 220
click at [431, 64] on div "// Move towards the gem. // Don’t touch the spikes! // Type your code below and…" at bounding box center [486, 122] width 119 height 220
type textarea "}"
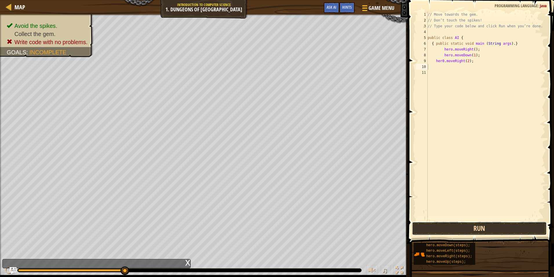
click at [459, 231] on button "Run" at bounding box center [479, 228] width 135 height 13
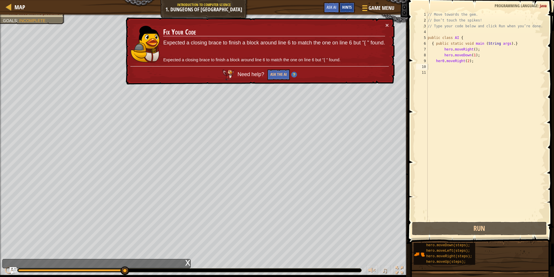
click at [344, 8] on span "Hints" at bounding box center [347, 7] width 10 height 6
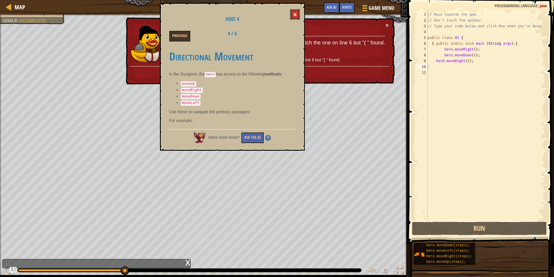
click at [294, 16] on span at bounding box center [295, 14] width 4 height 4
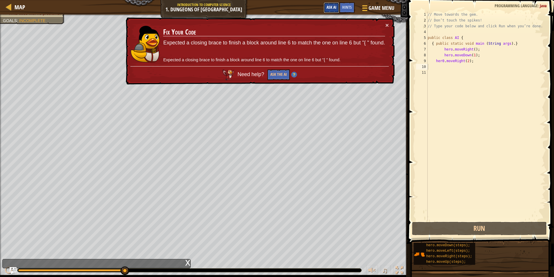
click at [332, 11] on button "Ask AI" at bounding box center [332, 7] width 16 height 11
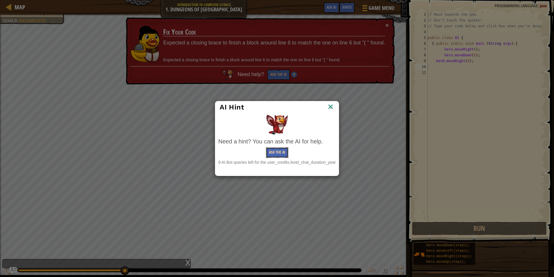
click at [274, 149] on button "Ask the AI" at bounding box center [277, 152] width 22 height 11
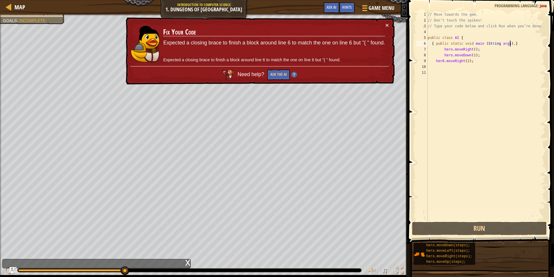
click at [530, 45] on div "// Move towards the gem. // Don’t touch the spikes! // Type your code below and…" at bounding box center [486, 122] width 119 height 220
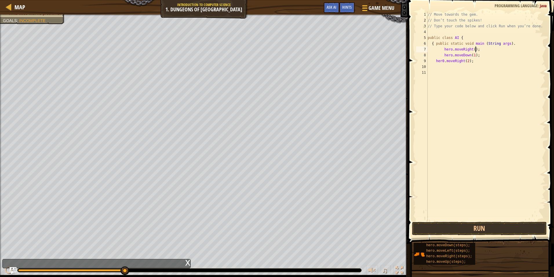
click at [511, 51] on div "// Move towards the gem. // Don’t touch the spikes! // Type your code below and…" at bounding box center [486, 122] width 119 height 220
drag, startPoint x: 425, startPoint y: 224, endPoint x: 429, endPoint y: 224, distance: 3.6
click at [427, 225] on button "Run" at bounding box center [479, 228] width 135 height 13
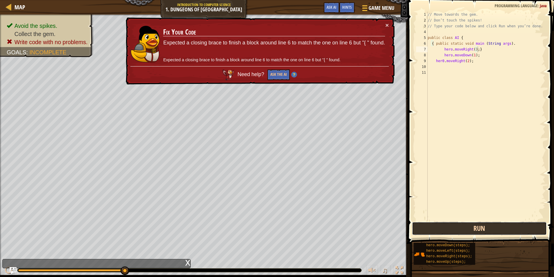
click at [490, 226] on button "Run" at bounding box center [479, 228] width 135 height 13
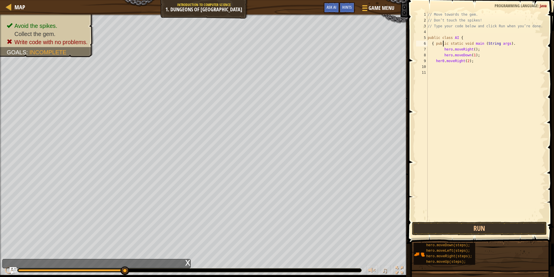
click at [442, 46] on div "// Move towards the gem. // Don’t touch the spikes! // Type your code below and…" at bounding box center [486, 122] width 119 height 220
click at [442, 49] on div "// Move towards the gem. // Don’t touch the spikes! // Type your code below and…" at bounding box center [486, 116] width 119 height 209
click at [462, 226] on button "Run" at bounding box center [479, 228] width 135 height 13
click at [433, 44] on div "// Move towards the gem. // Don’t touch the spikes! // Type your code below and…" at bounding box center [486, 122] width 119 height 220
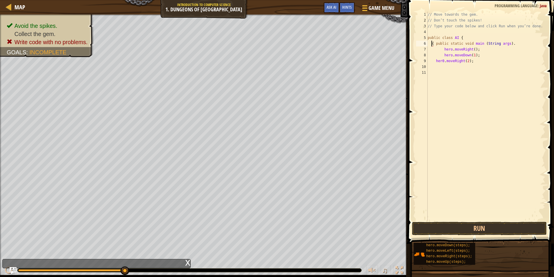
click at [433, 44] on div "// Move towards the gem. // Don’t touch the spikes! // Type your code below and…" at bounding box center [486, 122] width 119 height 220
click at [434, 43] on div "// Move towards the gem. // Don’t touch the spikes! // Type your code below and…" at bounding box center [486, 122] width 119 height 220
click at [475, 48] on div "// Move towards the gem. // Don’t touch the spikes! // Type your code below and…" at bounding box center [486, 122] width 119 height 220
type textarea "hero.moveRight();}"
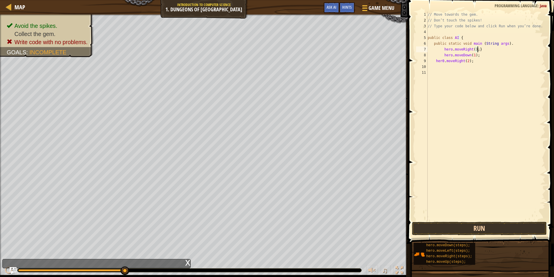
drag, startPoint x: 533, startPoint y: 216, endPoint x: 531, endPoint y: 224, distance: 8.0
click at [531, 224] on div "hero.moveRight();} 1 2 3 4 5 6 7 8 9 10 11 // Move towards the gem. // Don’t to…" at bounding box center [481, 133] width 148 height 260
click at [531, 224] on button "Run" at bounding box center [479, 228] width 135 height 13
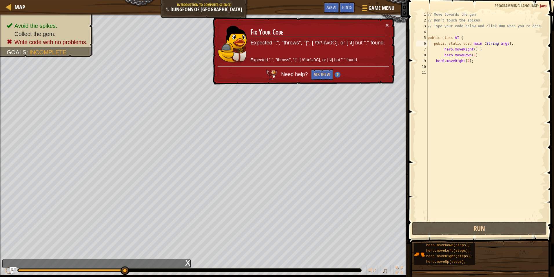
click at [430, 42] on div "// Move towards the gem. // Don’t touch the spikes! // Type your code below and…" at bounding box center [486, 122] width 119 height 220
click at [433, 41] on div "// Move towards the gem. // Don’t touch the spikes! // Type your code below and…" at bounding box center [486, 122] width 119 height 220
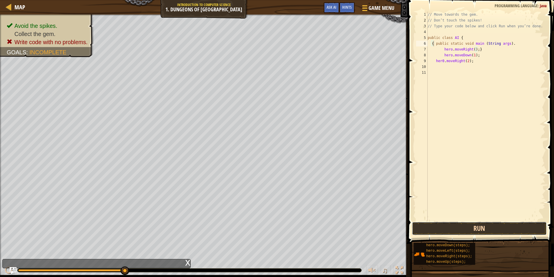
click at [479, 231] on button "Run" at bounding box center [479, 228] width 135 height 13
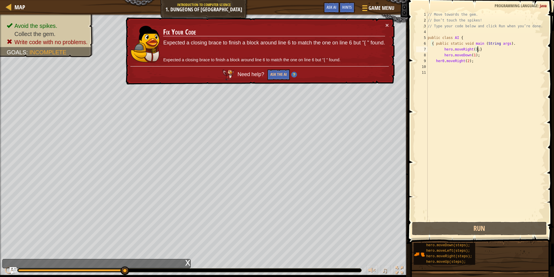
click at [477, 50] on div "// Move towards the gem. // Don’t touch the spikes! // Type your code below and…" at bounding box center [486, 122] width 119 height 220
click at [511, 41] on div "// Move towards the gem. // Don’t touch the spikes! // Type your code below and…" at bounding box center [486, 122] width 119 height 220
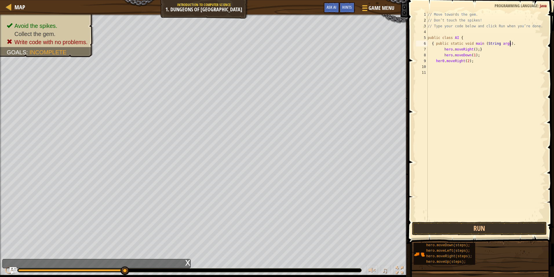
scroll to position [3, 7]
click at [498, 228] on button "Run" at bounding box center [479, 228] width 135 height 13
click at [511, 233] on button "Run" at bounding box center [479, 228] width 135 height 13
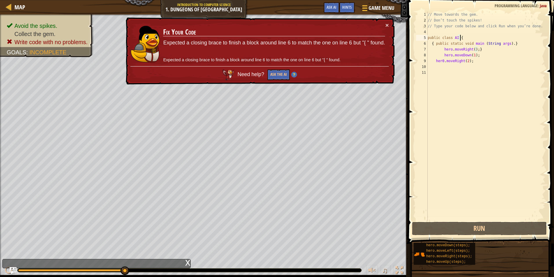
click at [464, 36] on div "// Move towards the gem. // Don’t touch the spikes! // Type your code below and…" at bounding box center [486, 122] width 119 height 220
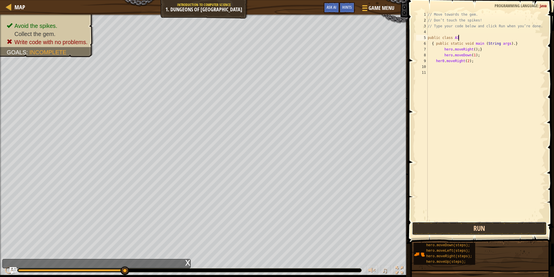
click at [515, 227] on button "Run" at bounding box center [479, 228] width 135 height 13
click at [476, 226] on button "Run" at bounding box center [479, 228] width 135 height 13
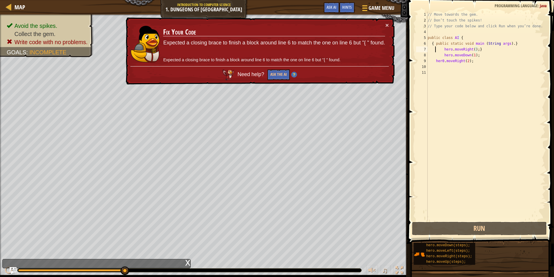
click at [435, 51] on div "// Move towards the gem. // Don’t touch the spikes! // Type your code below and…" at bounding box center [486, 122] width 119 height 220
click at [441, 47] on div "// Move towards the gem. // Don’t touch the spikes! // Type your code below and…" at bounding box center [486, 122] width 119 height 220
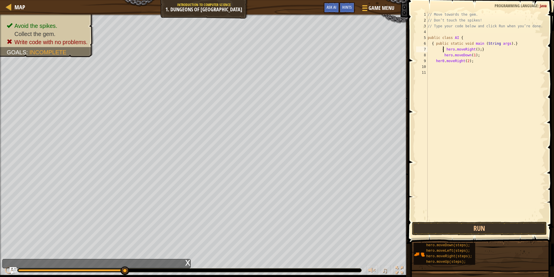
scroll to position [3, 1]
click at [497, 224] on button "Run" at bounding box center [479, 228] width 135 height 13
click at [483, 231] on div "hero.moveRight();} 1 2 3 4 5 6 7 8 9 10 11 // Move towards the gem. // Don’t to…" at bounding box center [481, 133] width 148 height 260
click at [483, 228] on button "Run" at bounding box center [479, 228] width 135 height 13
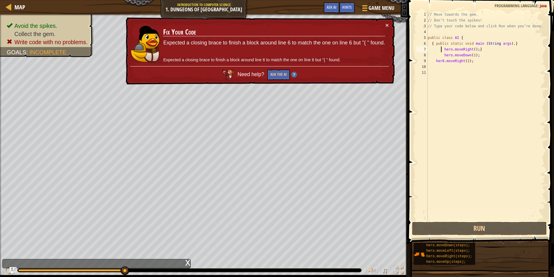
click at [508, 43] on div "// Move towards the gem. // Don’t touch the spikes! // Type your code below and…" at bounding box center [486, 122] width 119 height 220
type textarea "{ public static void main (String args).}"
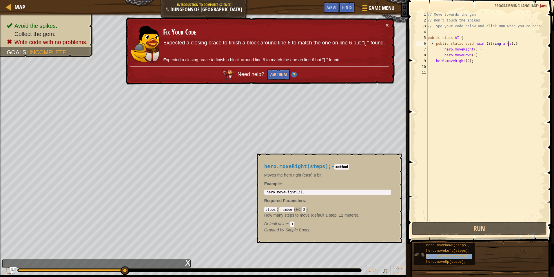
click at [463, 253] on div "hero.moveRight(steps);" at bounding box center [452, 256] width 55 height 6
type textarea "hero.moveRight(2);"
click at [309, 192] on div "hero . moveRight ( 2 ) ;" at bounding box center [328, 196] width 125 height 12
drag, startPoint x: 309, startPoint y: 192, endPoint x: 283, endPoint y: 191, distance: 25.5
click at [283, 191] on div "hero . moveRight ( 2 ) ;" at bounding box center [328, 196] width 125 height 12
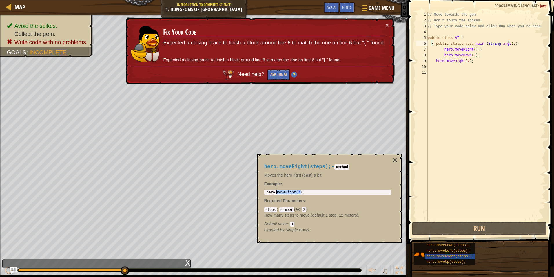
drag, startPoint x: 283, startPoint y: 191, endPoint x: 318, endPoint y: 194, distance: 34.6
click at [318, 194] on div "hero.moveRight(2); 1 hero . moveRight ( 2 ) ; ההההההההההההההההההההההההההההההההה…" at bounding box center [327, 191] width 127 height 5
click at [315, 190] on div "hero . moveRight ( 2 ) ;" at bounding box center [328, 192] width 125 height 4
drag, startPoint x: 315, startPoint y: 190, endPoint x: 257, endPoint y: 186, distance: 58.4
click at [257, 186] on div "hero.moveRight(steps); - method Moves the hero right (east) a bit. Example : he…" at bounding box center [329, 197] width 145 height 89
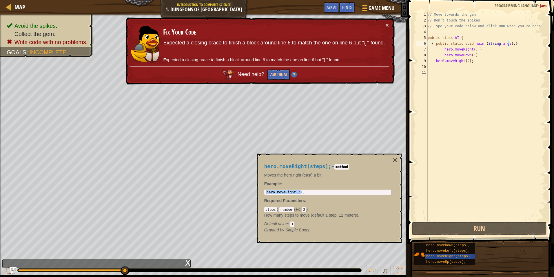
drag, startPoint x: 257, startPoint y: 186, endPoint x: 287, endPoint y: 188, distance: 30.5
click at [287, 188] on div "hero.moveRight(steps); - method Moves the hero right (east) a bit. Example : he…" at bounding box center [327, 198] width 135 height 80
click at [288, 193] on div "hero . moveRight ( 2 ) ;" at bounding box center [328, 192] width 125 height 4
click at [289, 193] on div "hero . moveRight ( 2 ) ;" at bounding box center [328, 196] width 125 height 12
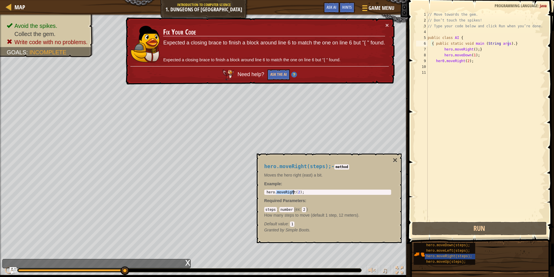
click at [289, 193] on div "hero . moveRight ( 2 ) ;" at bounding box center [328, 196] width 125 height 12
click at [509, 46] on div "// Move towards the gem. // Don’t touch the spikes! // Type your code below and…" at bounding box center [486, 122] width 119 height 220
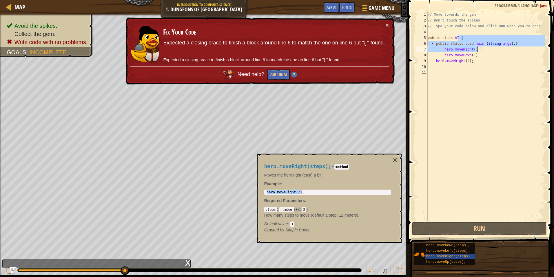
click at [509, 46] on div "// Move towards the gem. // Don’t touch the spikes! // Type your code below and…" at bounding box center [486, 122] width 119 height 220
click at [509, 41] on div "// Move towards the gem. // Don’t touch the spikes! // Type your code below and…" at bounding box center [486, 116] width 119 height 209
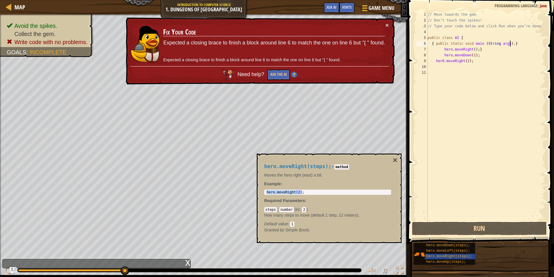
click at [508, 44] on div "// Move towards the gem. // Don’t touch the spikes! // Type your code below and…" at bounding box center [486, 122] width 119 height 220
type textarea "{ public static void main (String args).} hero.moveRight();}"
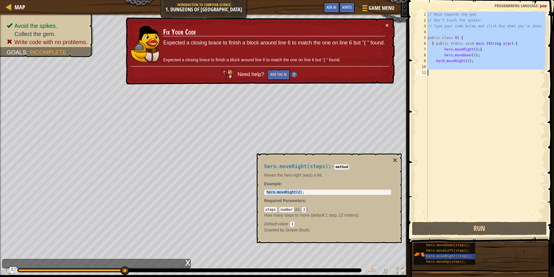
click at [508, 44] on div "// Move towards the gem. // Don’t touch the spikes! // Type your code below and…" at bounding box center [486, 122] width 119 height 220
click at [509, 42] on div "// Move towards the gem. // Don’t touch the spikes! // Type your code below and…" at bounding box center [486, 116] width 119 height 209
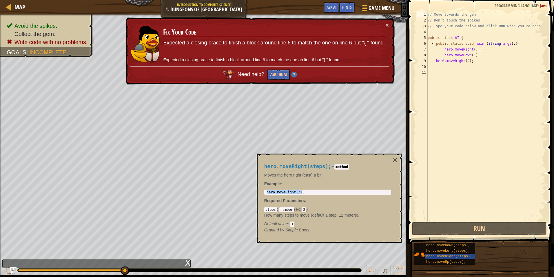
click at [429, 13] on div "// Move towards the gem. // Don’t touch the spikes! // Type your code below and…" at bounding box center [486, 122] width 119 height 220
type textarea "// Move towards the gem."
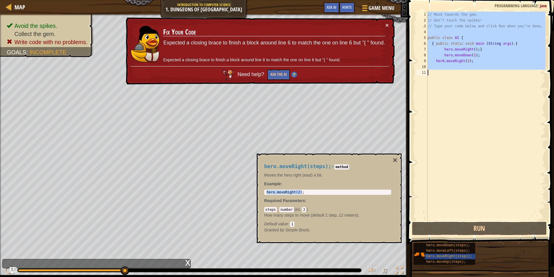
drag, startPoint x: 427, startPoint y: 14, endPoint x: 473, endPoint y: 176, distance: 168.1
click at [498, 87] on div "// Move towards the gem. 1 2 3 4 5 6 7 8 9 10 11 // Move towards the gem. // Do…" at bounding box center [480, 116] width 130 height 209
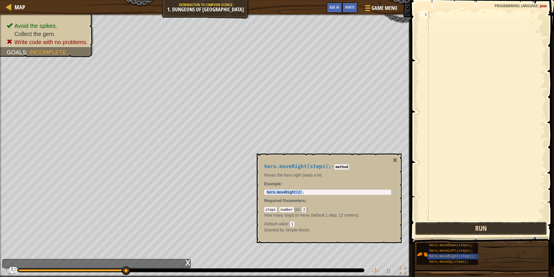
click at [472, 229] on button "Run" at bounding box center [481, 228] width 132 height 13
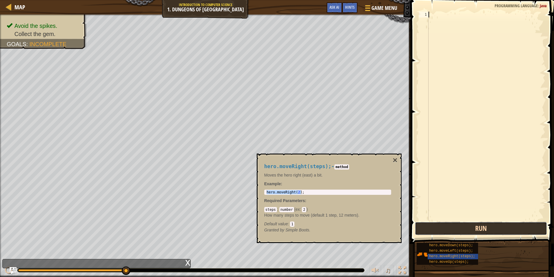
click at [457, 224] on button "Run" at bounding box center [481, 228] width 132 height 13
type textarea "hero.moveRight(2);"
click at [520, 226] on button "Run" at bounding box center [481, 228] width 132 height 13
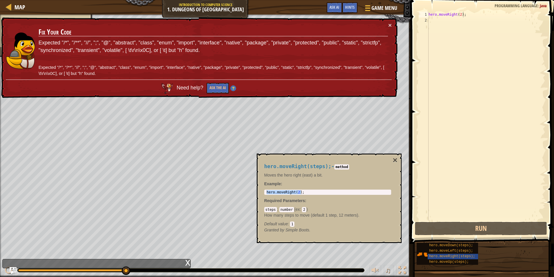
click at [87, 47] on p "Expected "/*", "/**", "//", ";", "@", "abstract", "class", "enum", "import", "i…" at bounding box center [214, 46] width 350 height 15
click at [109, 64] on td "Fix Your Code Expected "/*", "/**", "//", ";", "@", "abstract", "class", "enum"…" at bounding box center [213, 50] width 350 height 57
click at [217, 90] on button "Ask the AI" at bounding box center [218, 88] width 22 height 11
drag, startPoint x: 479, startPoint y: 31, endPoint x: 350, endPoint y: 28, distance: 129.3
click at [473, 30] on div "hero . moveRight ( 2 ) ;" at bounding box center [487, 122] width 118 height 220
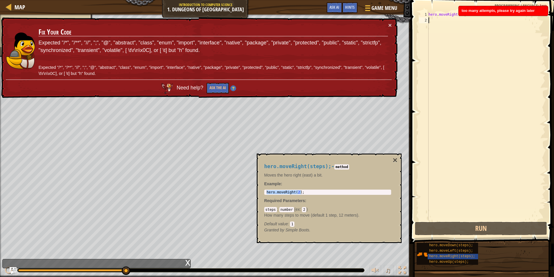
scroll to position [3, 0]
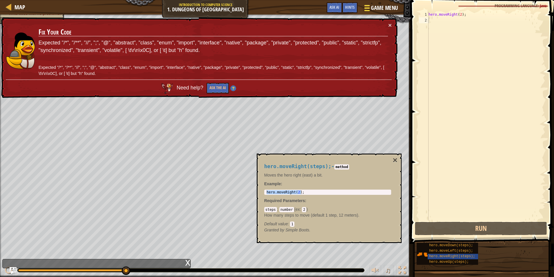
click at [374, 7] on span "Game Menu" at bounding box center [384, 8] width 27 height 8
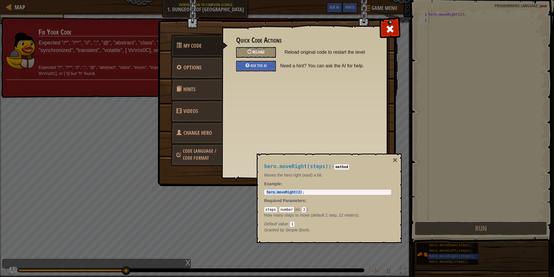
click at [254, 52] on span "Reload" at bounding box center [259, 52] width 12 height 6
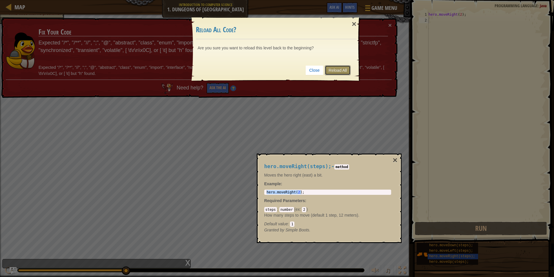
click at [349, 68] on link "Reload All" at bounding box center [338, 70] width 26 height 10
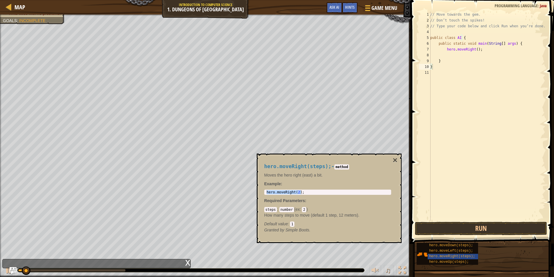
type textarea "}"
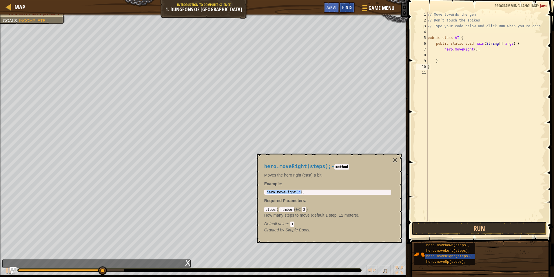
click at [349, 5] on span "Hints" at bounding box center [347, 7] width 10 height 6
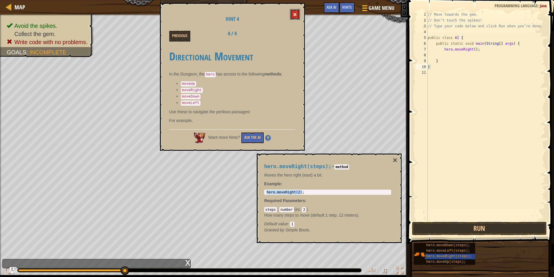
click at [297, 10] on button at bounding box center [295, 14] width 10 height 11
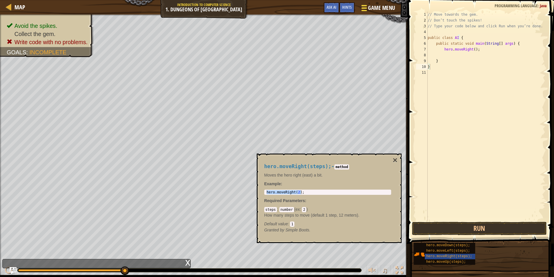
click at [384, 3] on button "Game Menu" at bounding box center [378, 9] width 42 height 14
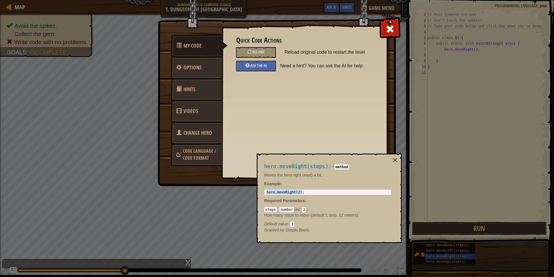
click at [202, 108] on link "Videos" at bounding box center [197, 111] width 52 height 23
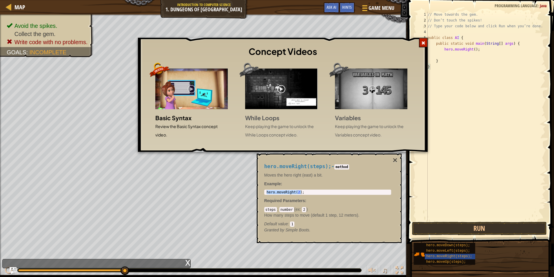
click at [425, 46] on div at bounding box center [423, 43] width 9 height 10
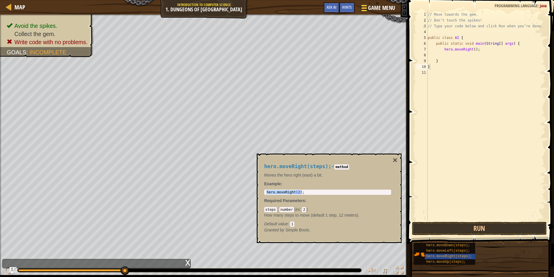
click at [363, 10] on span at bounding box center [365, 10] width 6 height 1
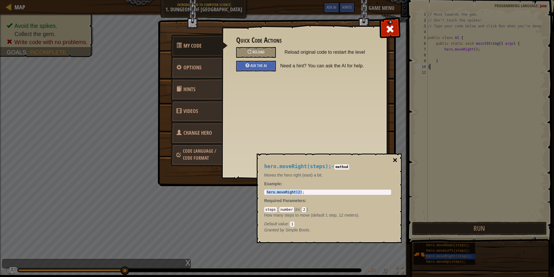
click at [396, 161] on button "×" at bounding box center [395, 160] width 5 height 8
click at [194, 152] on span "Code Language / Code Format" at bounding box center [199, 154] width 33 height 13
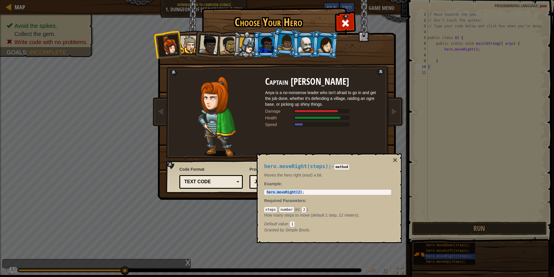
click at [227, 183] on div "Text code" at bounding box center [209, 181] width 50 height 7
click at [396, 161] on button "×" at bounding box center [395, 160] width 5 height 8
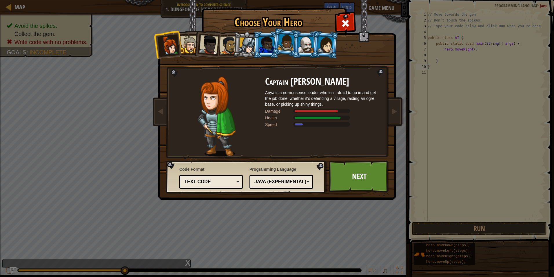
click at [262, 179] on div "Java (Experimental)" at bounding box center [280, 181] width 50 height 7
click at [339, 173] on link "Next" at bounding box center [359, 176] width 61 height 32
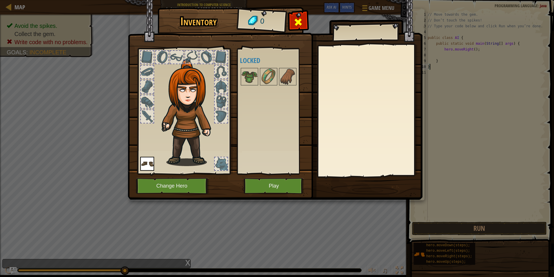
click at [293, 21] on div at bounding box center [298, 23] width 18 height 18
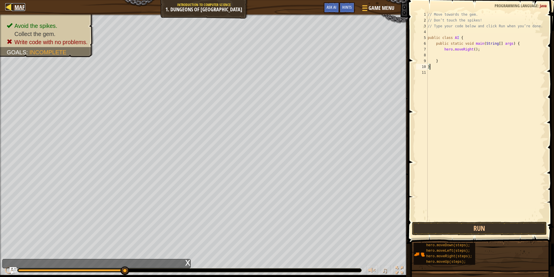
click at [19, 6] on span "Map" at bounding box center [19, 7] width 11 height 8
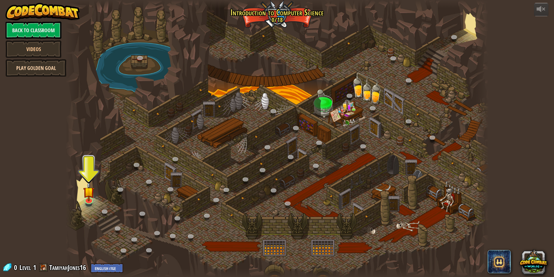
click at [59, 67] on link "Play Golden Goal" at bounding box center [36, 67] width 61 height 17
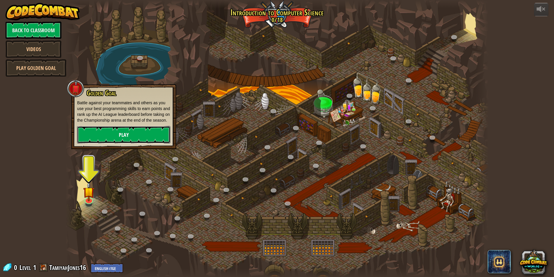
click at [110, 134] on link "Play" at bounding box center [123, 134] width 93 height 17
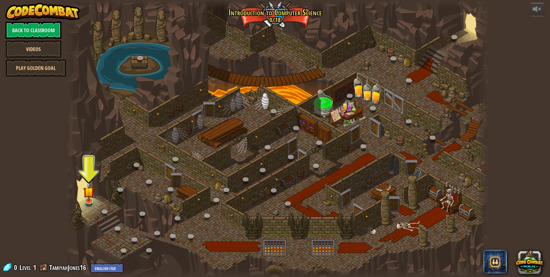
click at [54, 53] on link "Videos" at bounding box center [34, 48] width 56 height 17
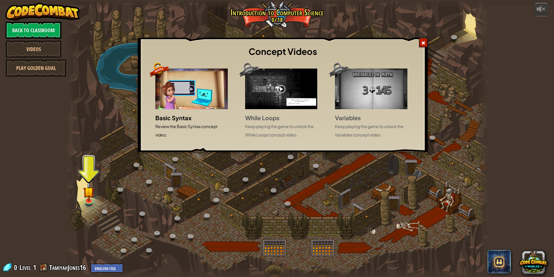
click at [47, 35] on div "Concept Videos Basic Syntax Review the Basic Syntax concept video. While Loops …" at bounding box center [277, 138] width 554 height 277
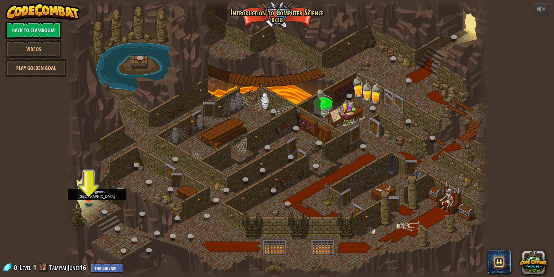
click at [90, 198] on img at bounding box center [88, 186] width 11 height 26
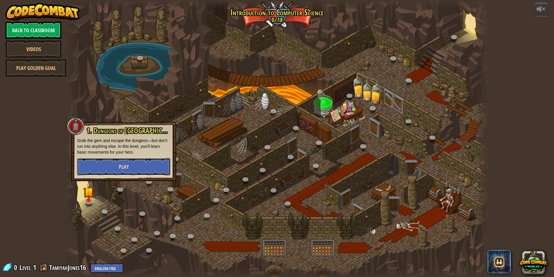
click at [121, 161] on button "Play" at bounding box center [123, 166] width 93 height 17
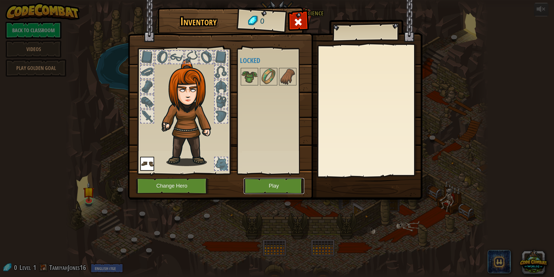
click at [252, 188] on button "Play" at bounding box center [274, 186] width 61 height 16
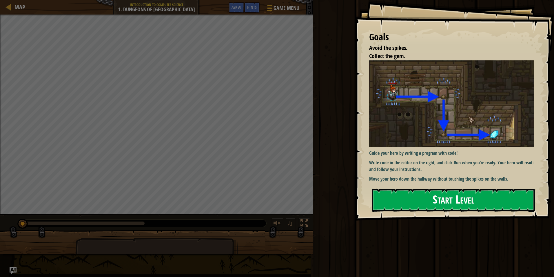
click at [432, 204] on button "Start Level" at bounding box center [453, 199] width 163 height 23
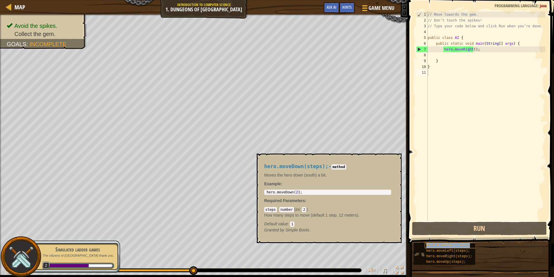
click at [453, 247] on div "hero.moveDown(steps);" at bounding box center [452, 245] width 55 height 6
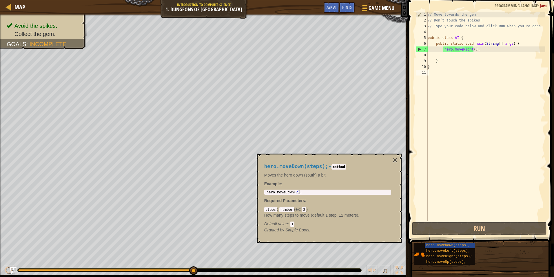
scroll to position [3, 0]
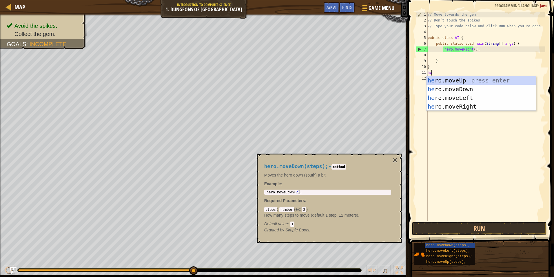
type textarea "her"
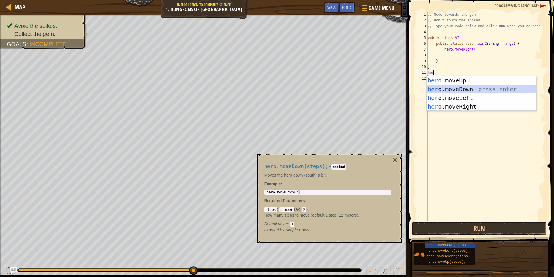
click at [460, 89] on div "her o.moveUp press enter her o.moveDown press enter her o.moveLeft press enter …" at bounding box center [482, 102] width 110 height 52
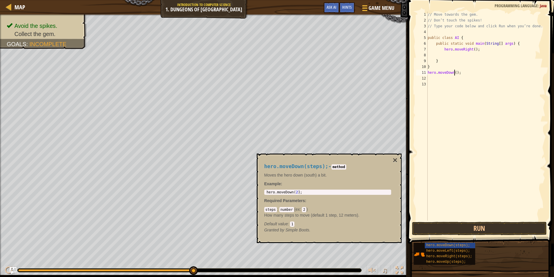
click at [454, 70] on div "// Move towards the gem. // Don’t touch the spikes! // Type your code below and…" at bounding box center [486, 122] width 119 height 220
type textarea "hero.moveDown(1);"
click at [465, 79] on div "// Move towards the gem. // Don’t touch the spikes! // Type your code below and…" at bounding box center [486, 122] width 119 height 220
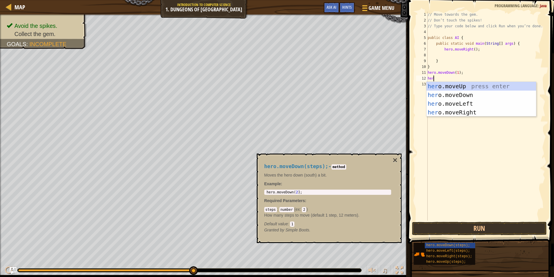
type textarea "hero"
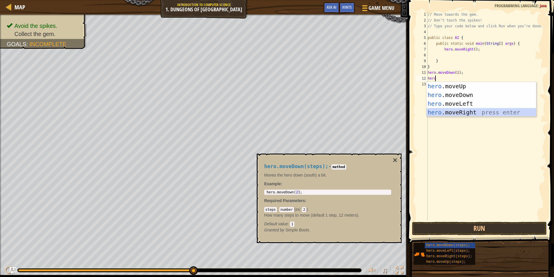
click at [479, 112] on div "hero .moveUp press enter hero .moveDown press enter hero .moveLeft press enter …" at bounding box center [482, 108] width 110 height 52
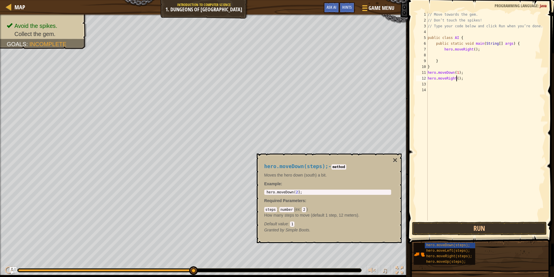
click at [456, 79] on div "// Move towards the gem. // Don’t touch the spikes! // Type your code below and…" at bounding box center [486, 122] width 119 height 220
click at [395, 161] on button "×" at bounding box center [395, 160] width 5 height 8
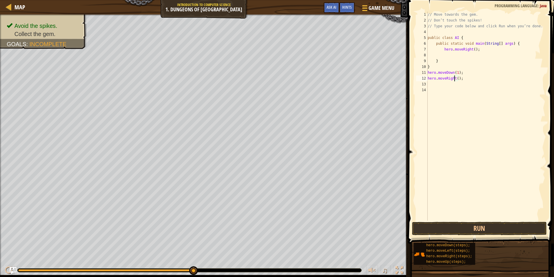
click at [456, 77] on div "// Move towards the gem. // Don’t touch the spikes! // Type your code below and…" at bounding box center [486, 122] width 119 height 220
click at [456, 79] on div "// Move towards the gem. // Don’t touch the spikes! // Type your code below and…" at bounding box center [486, 122] width 119 height 220
click at [456, 79] on div "// Move towards the gem. // Don’t touch the spikes! // Type your code below and…" at bounding box center [486, 116] width 119 height 209
type textarea "hero.moveRight(2);"
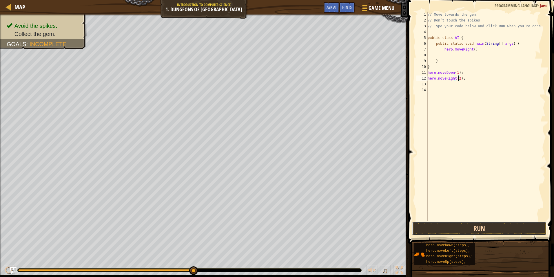
click at [468, 229] on button "Run" at bounding box center [479, 228] width 135 height 13
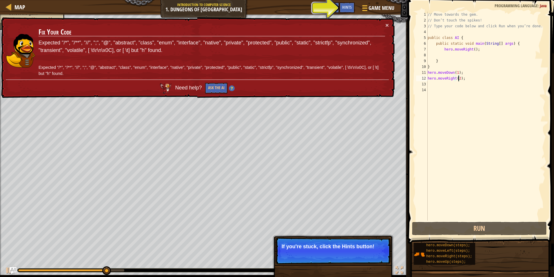
click at [451, 57] on div "// Move towards the gem. // Don’t touch the spikes! // Type your code below and…" at bounding box center [486, 122] width 119 height 220
click at [349, 8] on span "Hints" at bounding box center [347, 7] width 10 height 6
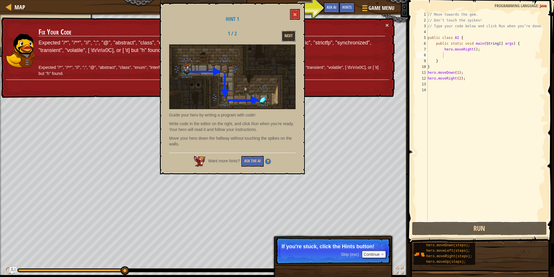
click at [289, 37] on button "Next" at bounding box center [289, 36] width 14 height 11
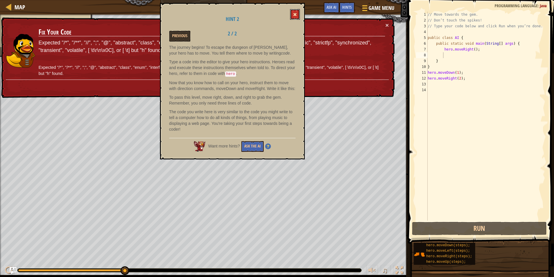
click at [292, 19] on button at bounding box center [295, 14] width 10 height 11
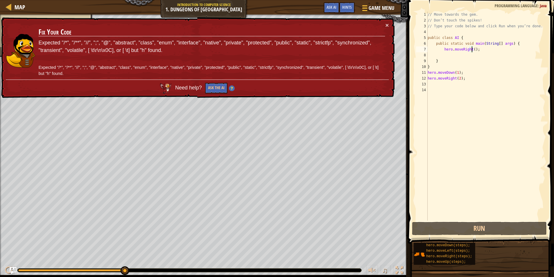
click at [472, 50] on div "// Move towards the gem. // Don’t touch the spikes! // Type your code below and…" at bounding box center [486, 122] width 119 height 220
type textarea "hero.moveRight(1);"
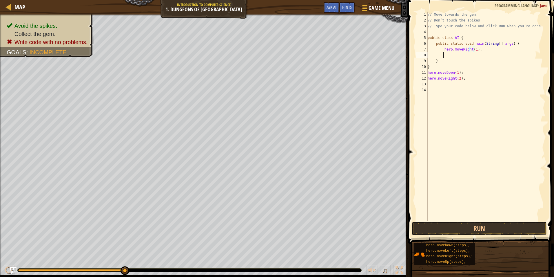
click at [462, 55] on div "// Move towards the gem. // Don’t touch the spikes! // Type your code below and…" at bounding box center [486, 122] width 119 height 220
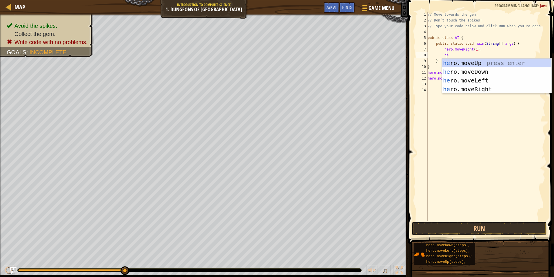
type textarea "her"
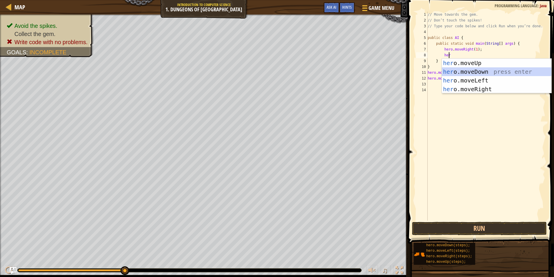
click at [474, 71] on div "her o.moveUp press enter her o.moveDown press enter her o.moveLeft press enter …" at bounding box center [497, 85] width 110 height 52
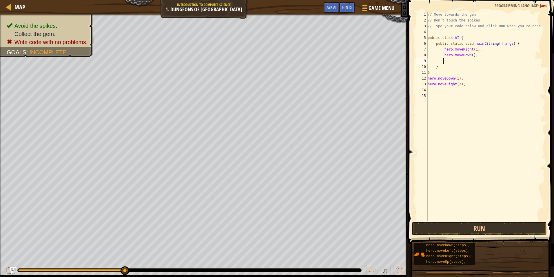
click at [469, 55] on div "// Move towards the gem. // Don’t touch the spikes! // Type your code below and…" at bounding box center [486, 122] width 119 height 220
type textarea "hero.moveDown(1);"
click at [473, 61] on div "// Move towards the gem. // Don’t touch the spikes! // Type your code below and…" at bounding box center [486, 122] width 119 height 220
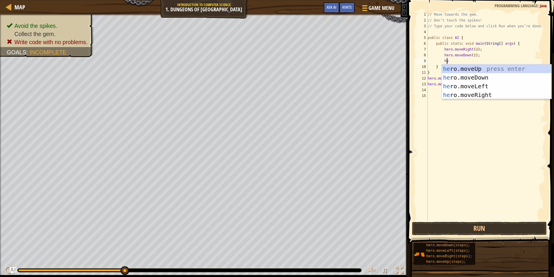
type textarea "her"
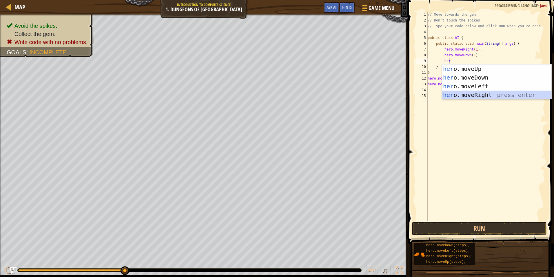
click at [484, 93] on div "her o.moveUp press enter her o.moveDown press enter her o.moveLeft press enter …" at bounding box center [497, 90] width 110 height 52
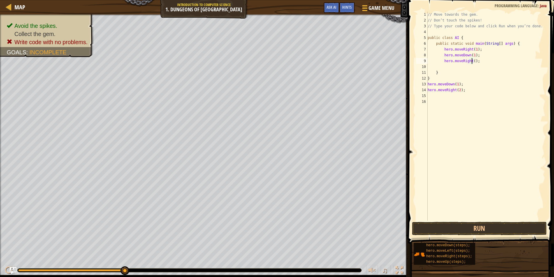
click at [471, 61] on div "// Move towards the gem. // Don’t touch the spikes! // Type your code below and…" at bounding box center [486, 122] width 119 height 220
click at [484, 222] on button "Run" at bounding box center [479, 228] width 135 height 13
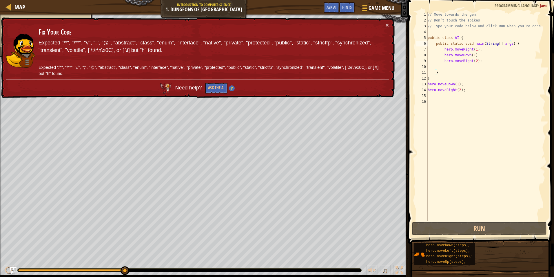
click at [519, 43] on div "// Move towards the gem. // Don’t touch the spikes! // Type your code below and…" at bounding box center [486, 122] width 119 height 220
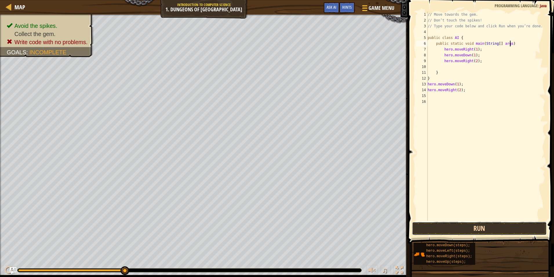
click at [458, 227] on button "Run" at bounding box center [479, 228] width 135 height 13
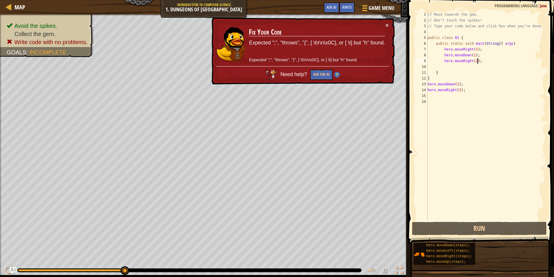
click at [491, 63] on div "// Move towards the gem. // Don’t touch the spikes! // Type your code below and…" at bounding box center [486, 122] width 119 height 220
drag, startPoint x: 304, startPoint y: 48, endPoint x: 300, endPoint y: 45, distance: 4.9
click at [300, 45] on p "Expected ";", "throws", "{", [ \t\r\n\x0C], or [ \t] but "h" found." at bounding box center [317, 43] width 136 height 8
click at [475, 62] on div "// Move towards the gem. // Don’t touch the spikes! // Type your code below and…" at bounding box center [486, 122] width 119 height 220
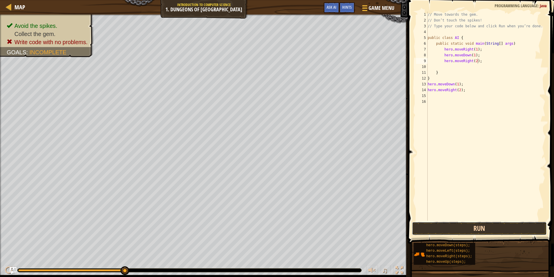
click at [469, 224] on button "Run" at bounding box center [479, 228] width 135 height 13
click at [473, 59] on div "// Move towards the gem. // Don’t touch the spikes! // Type your code below and…" at bounding box center [486, 122] width 119 height 220
click at [475, 59] on div "// Move towards the gem. // Don’t touch the spikes! // Type your code below and…" at bounding box center [486, 122] width 119 height 220
click at [496, 227] on button "Run" at bounding box center [479, 228] width 135 height 13
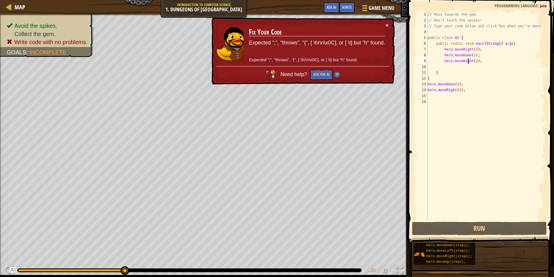
click at [469, 60] on div "// Move towards the gem. // Don’t touch the spikes! // Type your code below and…" at bounding box center [486, 122] width 119 height 220
click at [471, 61] on div "// Move towards the gem. // Don’t touch the spikes! // Type your code below and…" at bounding box center [486, 122] width 119 height 220
click at [471, 61] on div "// Move towards the gem. // Don’t touch the spikes! // Type your code below and…" at bounding box center [486, 116] width 119 height 209
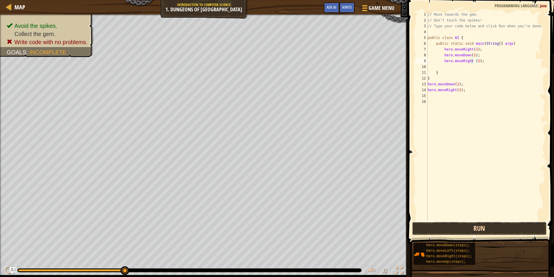
click at [494, 228] on button "Run" at bounding box center [479, 228] width 135 height 13
click at [489, 223] on button "Run" at bounding box center [479, 228] width 135 height 13
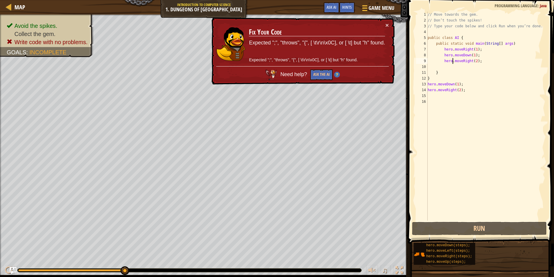
click at [452, 62] on div "// Move towards the gem. // Don’t touch the spikes! // Type your code below and…" at bounding box center [486, 122] width 119 height 220
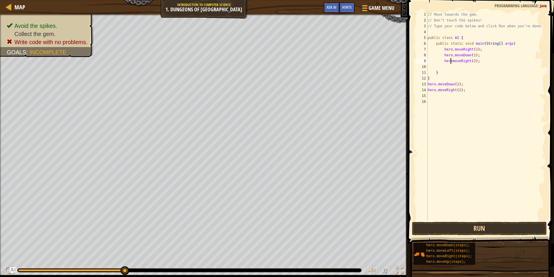
scroll to position [3, 2]
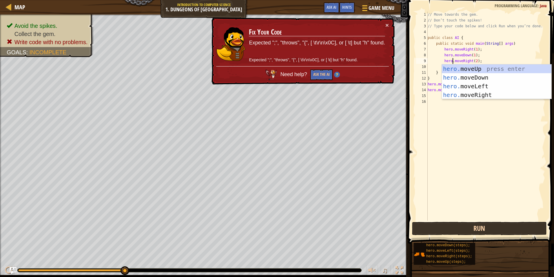
type textarea "hero.moveRight(2);"
click at [489, 233] on button "Run" at bounding box center [479, 228] width 135 height 13
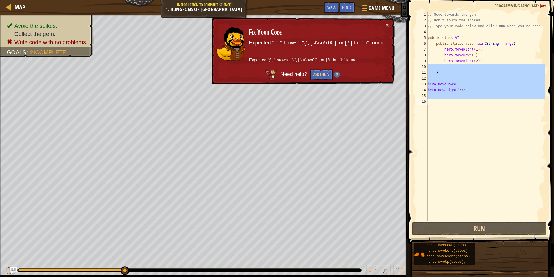
drag, startPoint x: 429, startPoint y: 68, endPoint x: 479, endPoint y: 105, distance: 62.5
click at [479, 105] on div "// Move towards the gem. // Don’t touch the spikes! // Type your code below and…" at bounding box center [486, 122] width 119 height 220
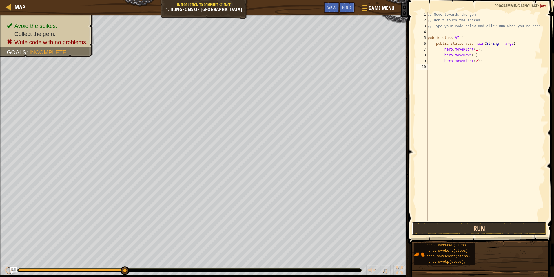
click at [466, 225] on button "Run" at bounding box center [479, 228] width 135 height 13
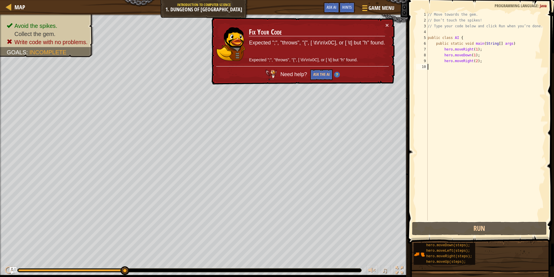
click at [464, 43] on div "// Move towards the gem. // Don’t touch the spikes! // Type your code below and…" at bounding box center [486, 122] width 119 height 220
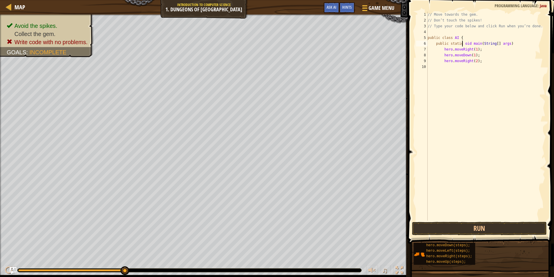
scroll to position [3, 3]
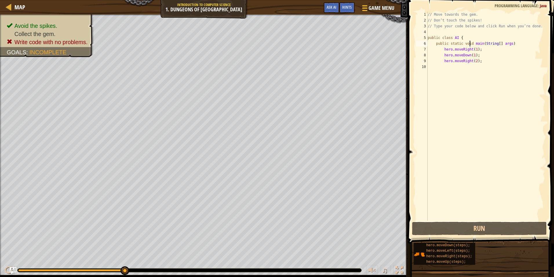
click at [471, 44] on div "// Move towards the gem. // Don’t touch the spikes! // Type your code below and…" at bounding box center [486, 122] width 119 height 220
click at [479, 41] on div "// Move towards the gem. // Don’t touch the spikes! // Type your code below and…" at bounding box center [486, 122] width 119 height 220
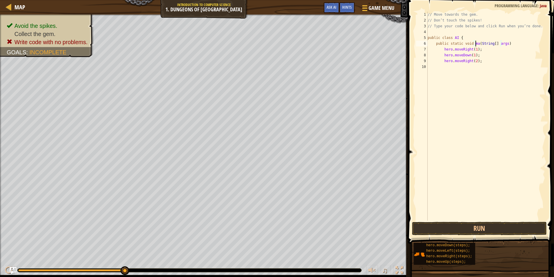
scroll to position [3, 4]
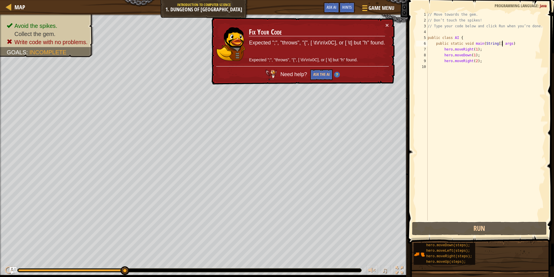
click at [502, 42] on div "// Move towards the gem. // Don’t touch the spikes! // Type your code below and…" at bounding box center [486, 122] width 119 height 220
click at [499, 43] on div "// Move towards the gem. // Don’t touch the spikes! // Type your code below and…" at bounding box center [486, 122] width 119 height 220
click at [499, 43] on div "// Move towards the gem. // Don’t touch the spikes! // Type your code below and…" at bounding box center [486, 116] width 119 height 209
drag, startPoint x: 505, startPoint y: 43, endPoint x: 499, endPoint y: 41, distance: 6.3
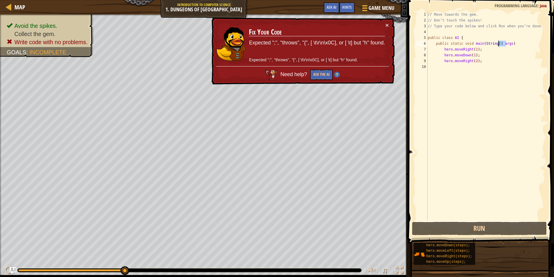
click at [499, 41] on div "// Move towards the gem. // Don’t touch the spikes! // Type your code below and…" at bounding box center [486, 122] width 119 height 220
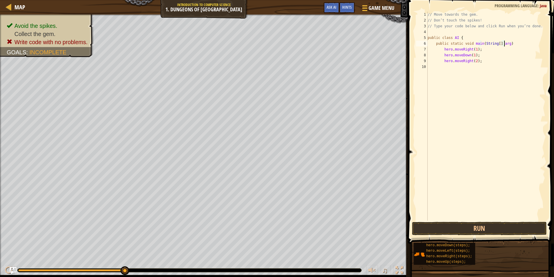
scroll to position [3, 6]
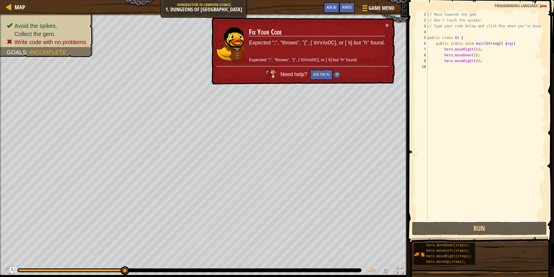
click at [460, 221] on span at bounding box center [482, 113] width 151 height 260
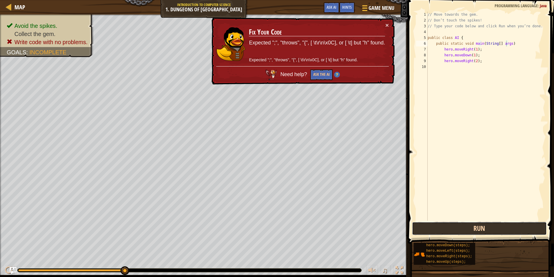
click at [465, 224] on button "Run" at bounding box center [479, 228] width 135 height 13
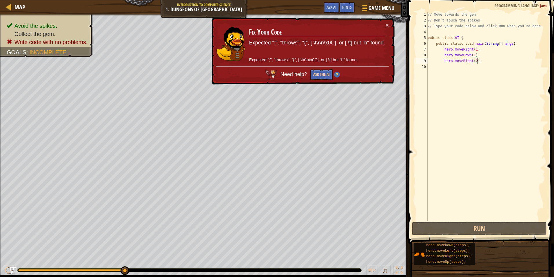
click at [479, 63] on div "// Move towards the gem. // Don’t touch the spikes! // Type your code below and…" at bounding box center [486, 122] width 119 height 220
type textarea "hero.moveRight(2);"
click at [476, 70] on div "// Move towards the gem. // Don’t touch the spikes! // Type your code below and…" at bounding box center [486, 122] width 119 height 220
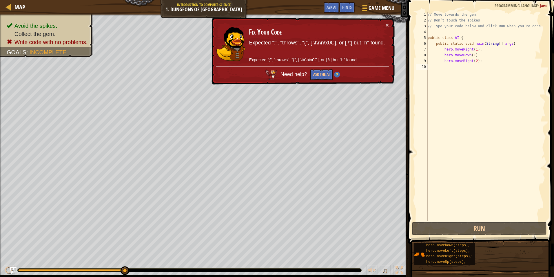
click at [462, 68] on div "// Move towards the gem. // Don’t touch the spikes! // Type your code below and…" at bounding box center [486, 122] width 119 height 220
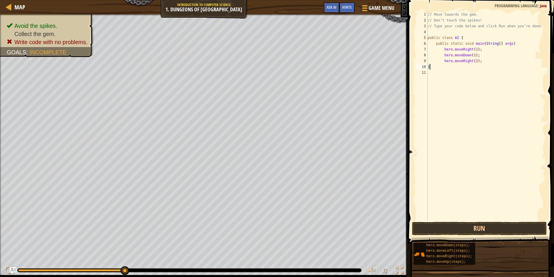
click at [429, 67] on div "// Move towards the gem. // Don’t touch the spikes! // Type your code below and…" at bounding box center [486, 122] width 119 height 220
click at [428, 67] on div "// Move towards the gem. // Don’t touch the spikes! // Type your code below and…" at bounding box center [486, 122] width 119 height 220
type textarea "}"
click at [440, 75] on div "// Move towards the gem. // Don’t touch the spikes! // Type your code below and…" at bounding box center [486, 122] width 119 height 220
click at [519, 42] on div "// Move towards the gem. // Don’t touch the spikes! // Type your code below and…" at bounding box center [486, 122] width 119 height 220
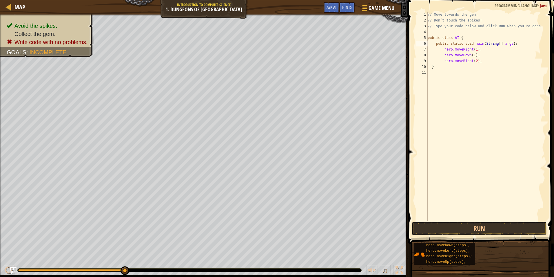
scroll to position [3, 7]
click at [448, 222] on button "Run" at bounding box center [479, 228] width 135 height 13
click at [476, 226] on button "Run" at bounding box center [479, 228] width 135 height 13
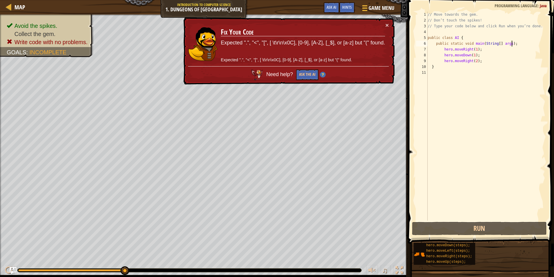
click at [512, 43] on div "// Move towards the gem. // Don’t touch the spikes! // Type your code below and…" at bounding box center [486, 122] width 119 height 220
click at [510, 42] on div "// Move towards the gem. // Don’t touch the spikes! // Type your code below and…" at bounding box center [486, 122] width 119 height 220
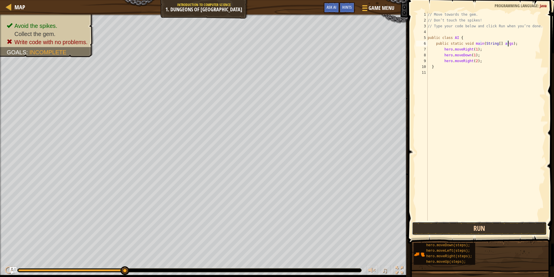
click at [494, 230] on button "Run" at bounding box center [479, 228] width 135 height 13
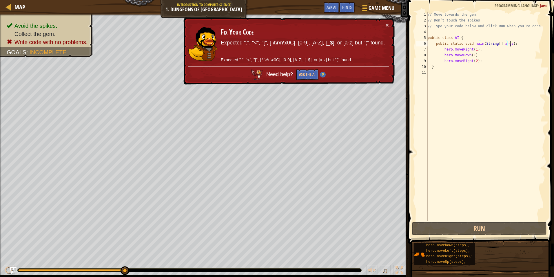
click at [527, 42] on div "// Move towards the gem. // Don’t touch the spikes! // Type your code below and…" at bounding box center [486, 122] width 119 height 220
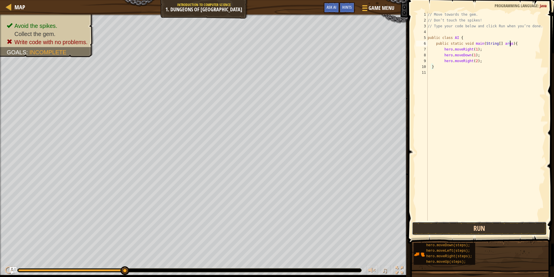
click at [514, 230] on button "Run" at bounding box center [479, 228] width 135 height 13
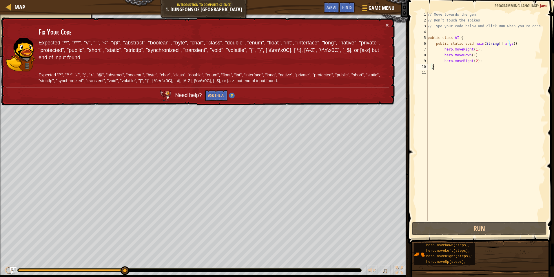
click at [437, 67] on div "// Move towards the gem. // Don’t touch the spikes! // Type your code below and…" at bounding box center [486, 122] width 119 height 220
click at [366, 10] on span at bounding box center [365, 10] width 6 height 1
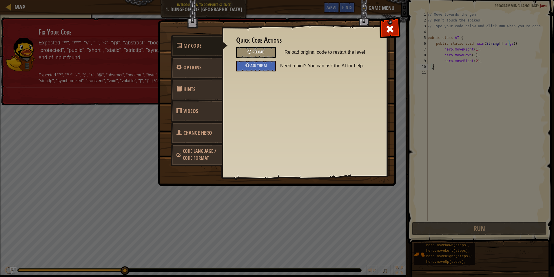
click at [259, 50] on span "Reload" at bounding box center [259, 52] width 12 height 6
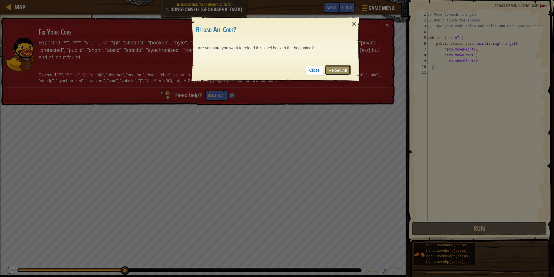
click at [335, 70] on link "Reload All" at bounding box center [338, 70] width 26 height 10
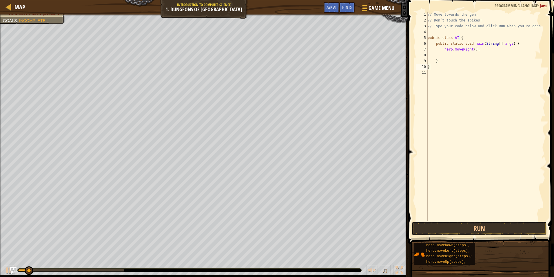
type textarea "}"
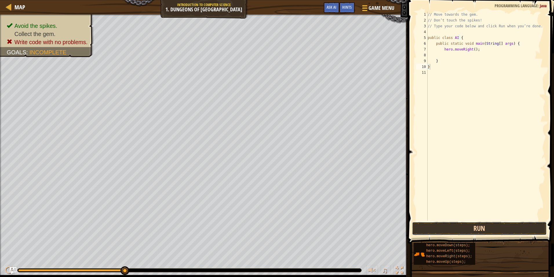
click at [473, 223] on button "Run" at bounding box center [479, 228] width 135 height 13
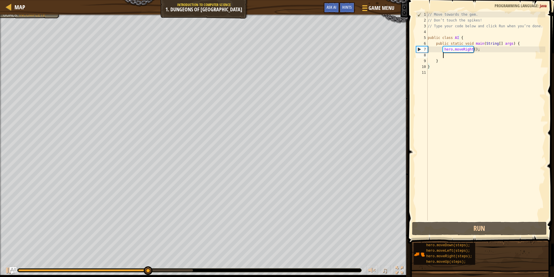
click at [471, 55] on div "// Move towards the gem. // Don’t touch the spikes! // Type your code below and…" at bounding box center [486, 122] width 119 height 220
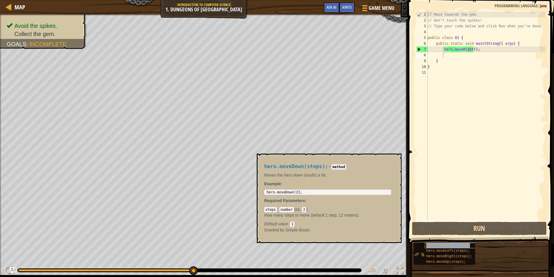
click at [458, 244] on span "hero.moveDown(steps);" at bounding box center [449, 245] width 44 height 4
type textarea "h"
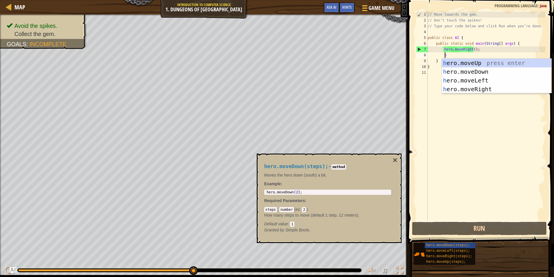
scroll to position [3, 1]
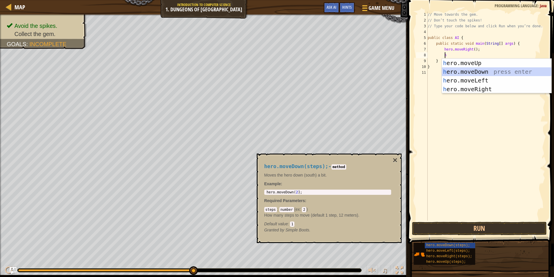
click at [453, 70] on div "h ero.moveUp press enter h ero.moveDown press enter h ero.moveLeft press enter …" at bounding box center [497, 85] width 110 height 52
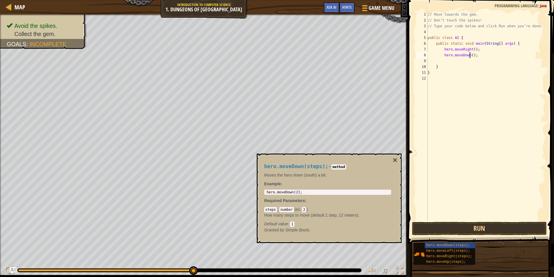
click at [469, 54] on div "// Move towards the gem. // Don’t touch the spikes! // Type your code below and…" at bounding box center [486, 122] width 119 height 220
type textarea "hero.moveDown(1);"
click at [463, 59] on div "// Move towards the gem. // Don’t touch the spikes! // Type your code below and…" at bounding box center [486, 122] width 119 height 220
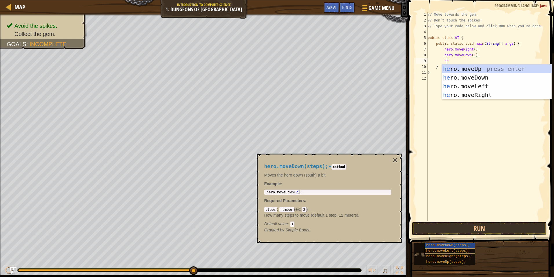
type textarea "her"
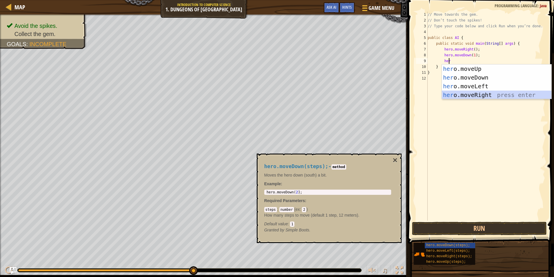
click at [498, 96] on div "her o.moveUp press enter her o.moveDown press enter her o.moveLeft press enter …" at bounding box center [497, 90] width 110 height 52
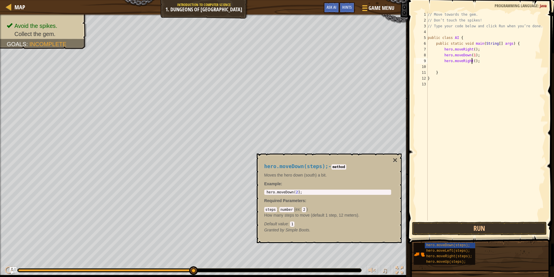
click at [471, 62] on div "// Move towards the gem. // Don’t touch the spikes! // Type your code below and…" at bounding box center [486, 122] width 119 height 220
type textarea "hero.moveRight(2);"
click at [489, 225] on button "Run" at bounding box center [479, 228] width 135 height 13
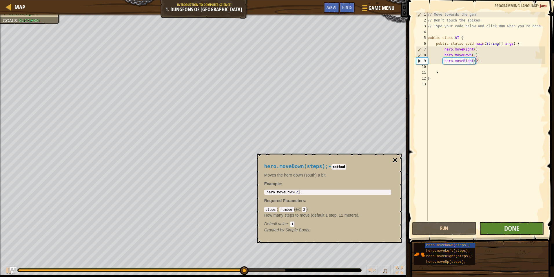
click at [394, 159] on button "×" at bounding box center [395, 160] width 5 height 8
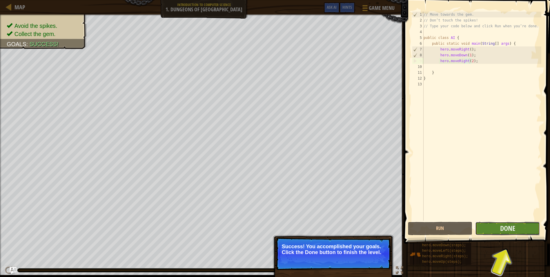
click at [488, 230] on button "Done" at bounding box center [507, 228] width 65 height 13
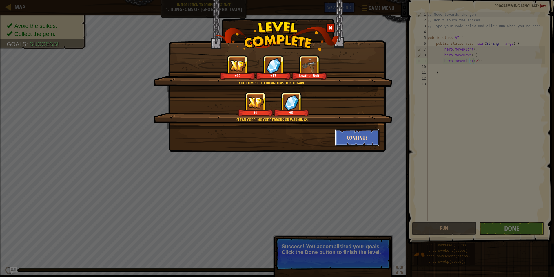
click at [355, 133] on button "Continue" at bounding box center [357, 137] width 45 height 17
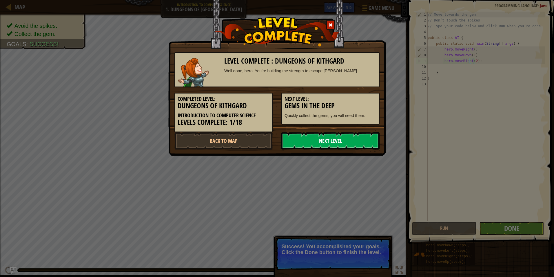
click at [349, 138] on link "Next Level" at bounding box center [331, 140] width 98 height 17
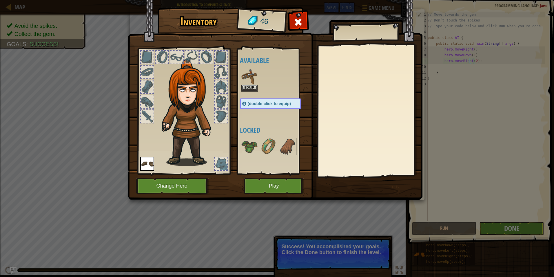
click at [252, 82] on img at bounding box center [250, 76] width 16 height 16
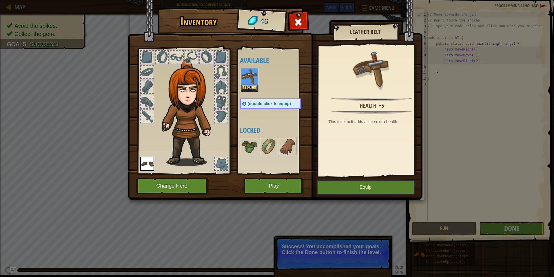
click at [252, 82] on img at bounding box center [250, 76] width 16 height 16
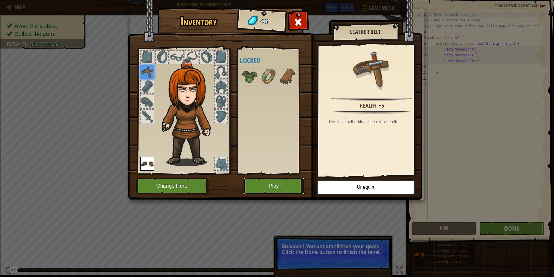
click at [295, 181] on button "Play" at bounding box center [274, 186] width 61 height 16
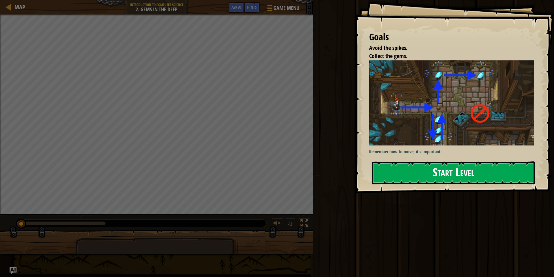
click at [385, 174] on button "Start Level" at bounding box center [453, 172] width 163 height 23
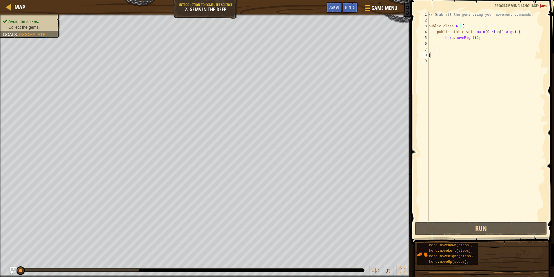
click at [472, 36] on div "// Grab all the gems using your movement commands. public class AI { public sta…" at bounding box center [487, 122] width 118 height 220
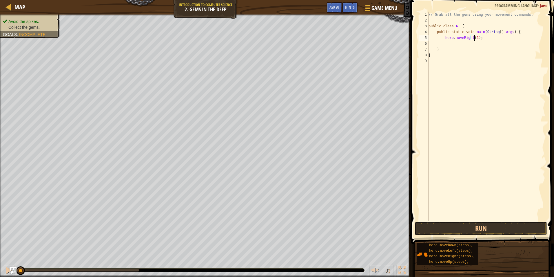
scroll to position [3, 4]
type textarea "hero.moveRight(1);"
click at [456, 228] on button "Run" at bounding box center [481, 228] width 132 height 13
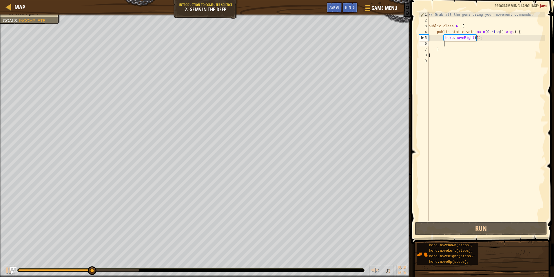
click at [449, 43] on div "// Grab all the gems using your movement commands. public class AI { public sta…" at bounding box center [487, 122] width 118 height 220
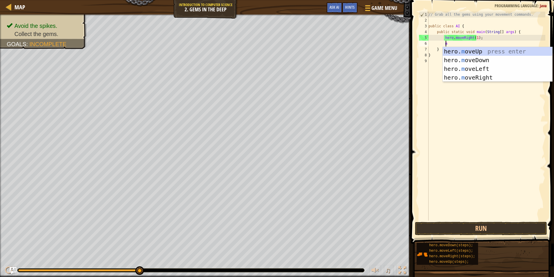
type textarea "mo"
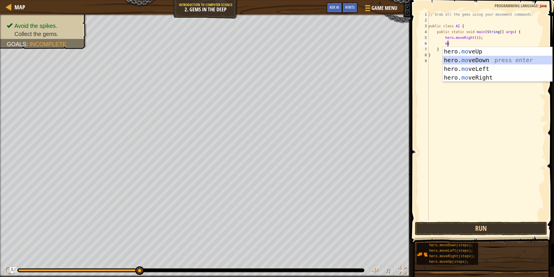
click at [475, 58] on div "hero. mo veUp press enter hero. mo veDown press enter hero. mo veLeft press ent…" at bounding box center [498, 73] width 110 height 52
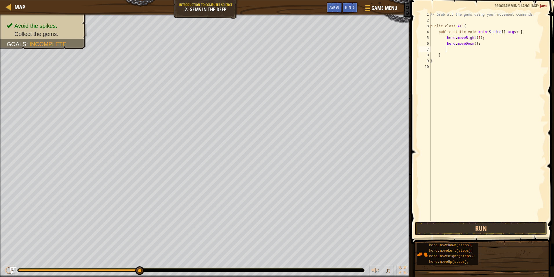
click at [472, 43] on div "// Grab all the gems using your movement commands. public class AI { public sta…" at bounding box center [487, 122] width 116 height 220
type textarea "hero.moveDown(3);"
click at [479, 231] on button "Run" at bounding box center [481, 228] width 132 height 13
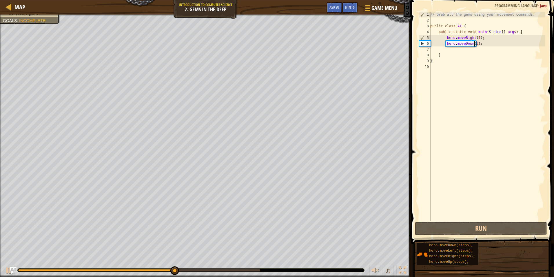
click at [485, 50] on div "// Grab all the gems using your movement commands. public class AI { public sta…" at bounding box center [487, 122] width 116 height 220
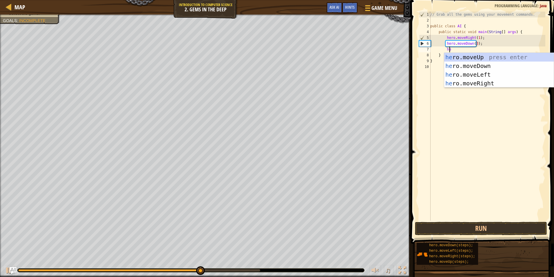
scroll to position [3, 1]
type textarea "her"
click at [490, 59] on div "her o.moveUp press enter her o.moveDown press enter her o.moveLeft press enter …" at bounding box center [499, 79] width 110 height 52
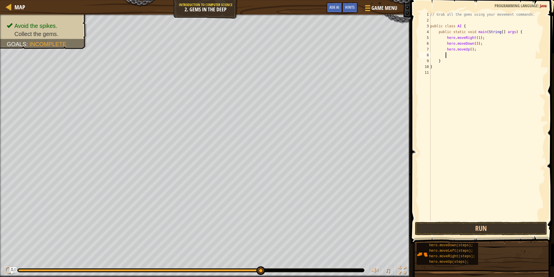
click at [467, 48] on div "// Grab all the gems using your movement commands. public class AI { public sta…" at bounding box center [487, 122] width 116 height 220
click at [469, 49] on div "// Grab all the gems using your movement commands. public class AI { public sta…" at bounding box center [487, 122] width 116 height 220
click at [477, 230] on button "Run" at bounding box center [481, 228] width 132 height 13
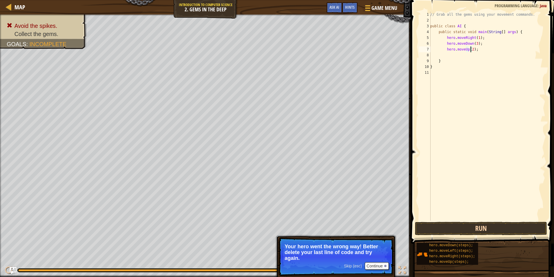
type textarea "hero.moveUp(2);"
click at [429, 229] on button "Run" at bounding box center [481, 228] width 132 height 13
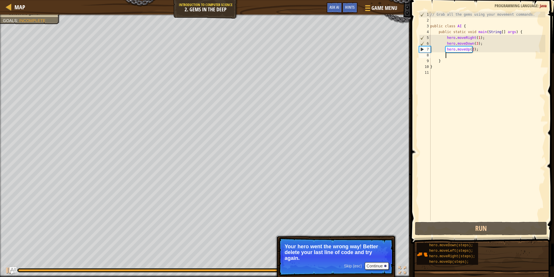
click at [460, 55] on div "// Grab all the gems using your movement commands. public class AI { public sta…" at bounding box center [487, 122] width 116 height 220
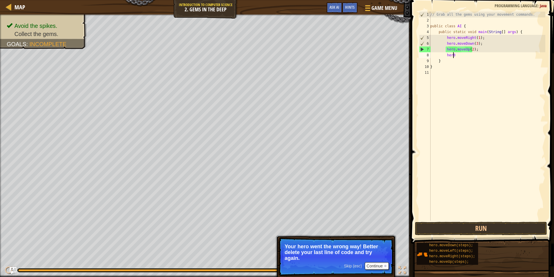
scroll to position [3, 2]
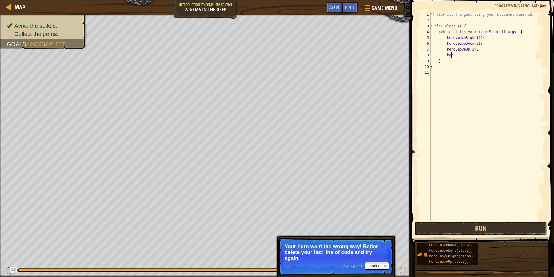
type textarea "hero"
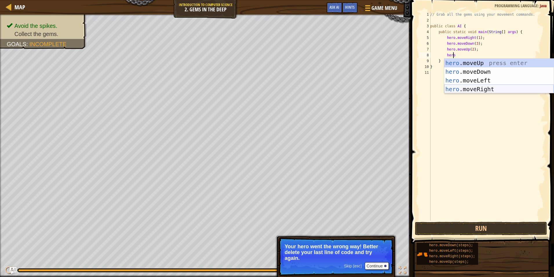
click at [478, 85] on div "hero .moveUp press enter hero .moveDown press enter hero .moveLeft press enter …" at bounding box center [499, 85] width 110 height 52
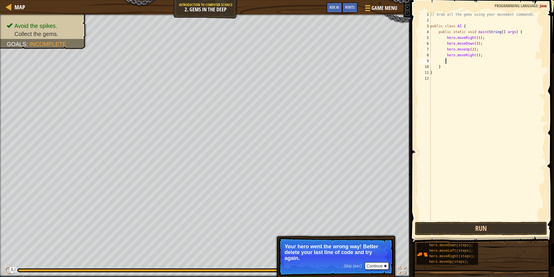
scroll to position [3, 1]
click at [474, 53] on div "// Grab all the gems using your movement commands. public class AI { public sta…" at bounding box center [487, 122] width 116 height 220
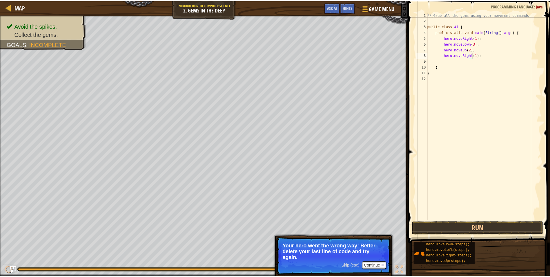
scroll to position [3, 4]
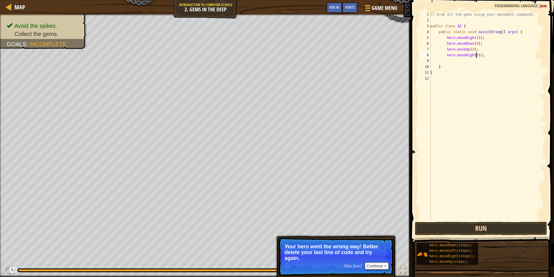
type textarea "hero.moveRight(1);"
click at [487, 230] on button "Run" at bounding box center [481, 228] width 132 height 13
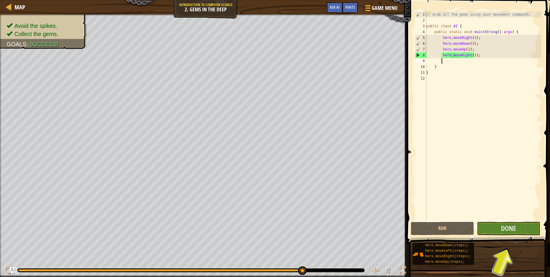
click at [467, 61] on div "// Grab all the gems using your movement commands. public class AI { public sta…" at bounding box center [483, 122] width 116 height 220
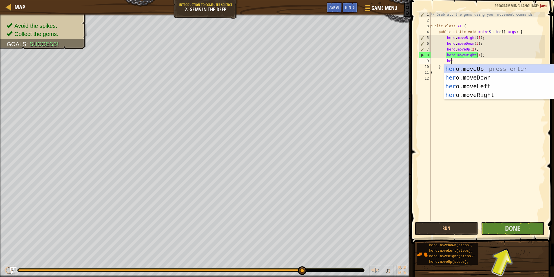
scroll to position [3, 2]
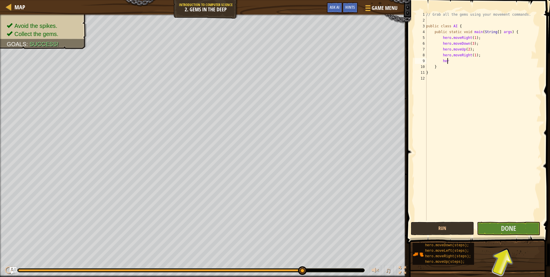
type textarea "hero"
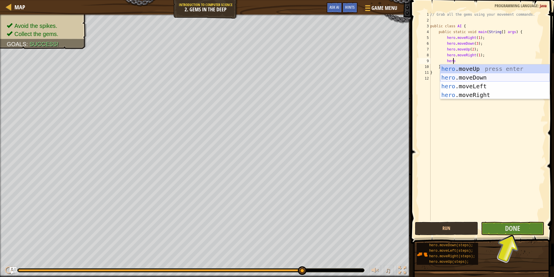
click at [476, 79] on div "hero .moveUp press enter hero .moveDown press enter hero .moveLeft press enter …" at bounding box center [495, 90] width 110 height 52
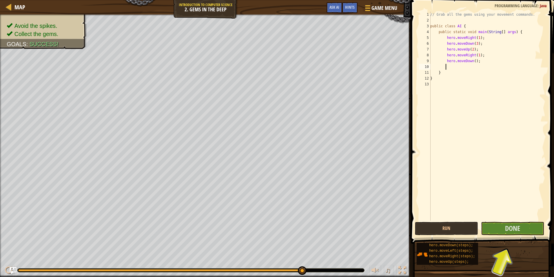
scroll to position [3, 1]
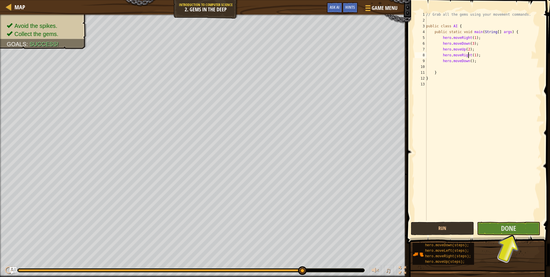
click at [469, 57] on div "// Grab all the gems using your movement commands. public class AI { public sta…" at bounding box center [483, 122] width 116 height 220
type textarea "hero.moveRight(1);"
click at [471, 64] on div "// Grab all the gems using your movement commands. public class AI { public sta…" at bounding box center [483, 122] width 116 height 220
click at [468, 60] on div "// Grab all the gems using your movement commands. public class AI { public sta…" at bounding box center [483, 122] width 116 height 220
type textarea "hero.moveDown();"
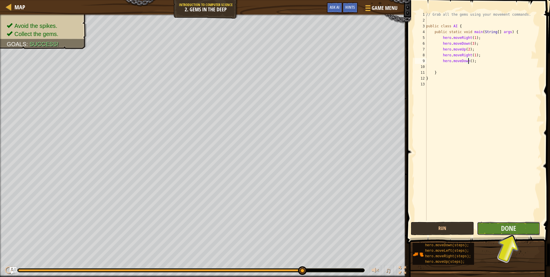
click at [499, 222] on button "Done" at bounding box center [508, 228] width 63 height 13
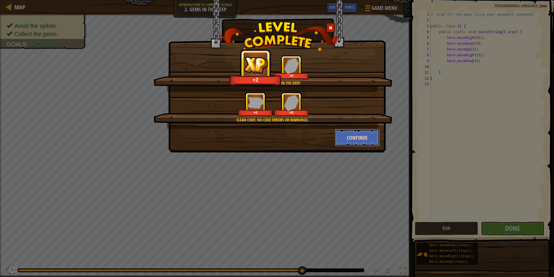
click at [352, 131] on button "Continue" at bounding box center [357, 137] width 45 height 17
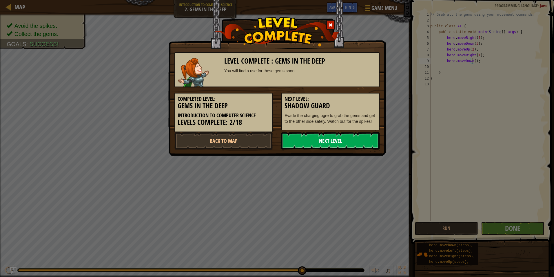
click at [360, 133] on link "Next Level" at bounding box center [331, 140] width 98 height 17
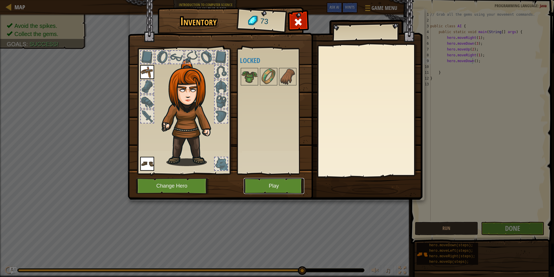
click at [295, 190] on button "Play" at bounding box center [274, 186] width 61 height 16
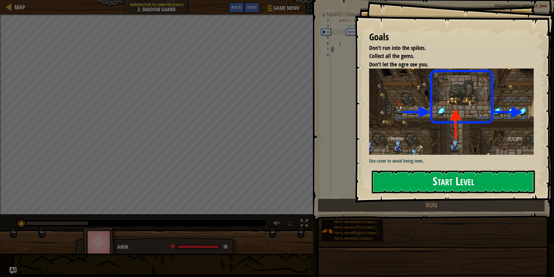
click at [460, 173] on button "Start Level" at bounding box center [453, 181] width 163 height 23
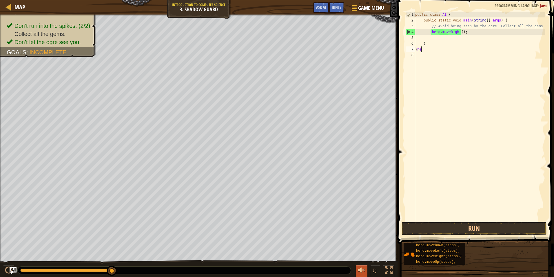
scroll to position [3, 0]
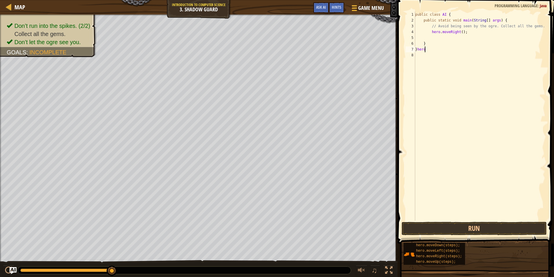
click at [418, 51] on div "public class AI { public static void main ( String [ ] args ) { // Avoid being …" at bounding box center [479, 122] width 131 height 220
click at [431, 50] on div "public class AI { public static void main ( String [ ] args ) { // Avoid being …" at bounding box center [479, 122] width 131 height 220
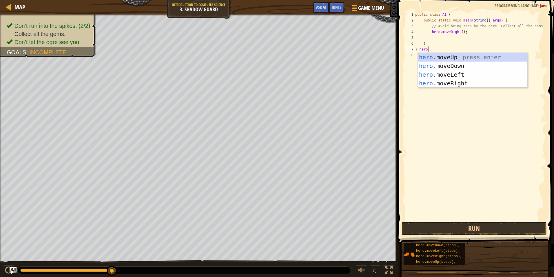
scroll to position [3, 1]
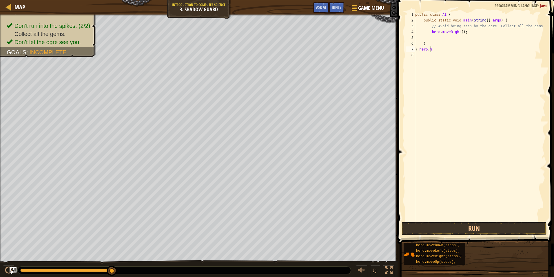
type textarea "} [DOMAIN_NAME]"
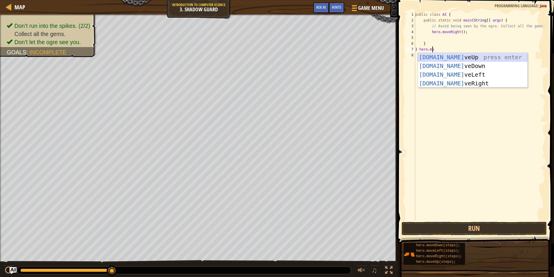
click at [447, 54] on div "[DOMAIN_NAME] veUp press enter [DOMAIN_NAME] veDown press enter [DOMAIN_NAME] v…" at bounding box center [473, 79] width 110 height 52
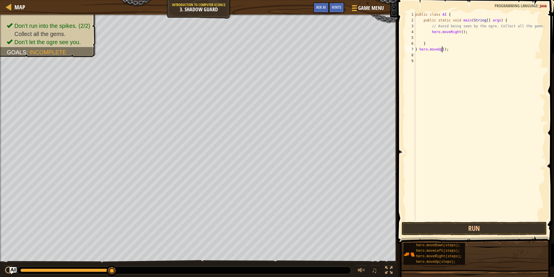
click at [441, 49] on div "public class AI { public static void main ( String [ ] args ) { // Avoid being …" at bounding box center [479, 122] width 131 height 220
type textarea "} hero.moveUp(1);"
click at [486, 231] on button "Run" at bounding box center [474, 228] width 145 height 13
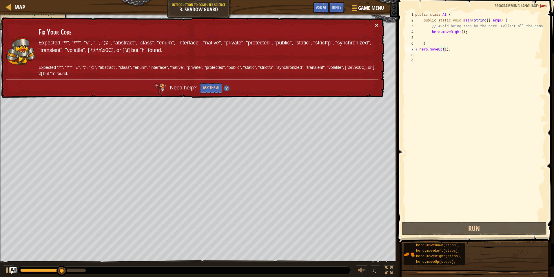
click at [378, 26] on button "×" at bounding box center [376, 25] width 3 height 6
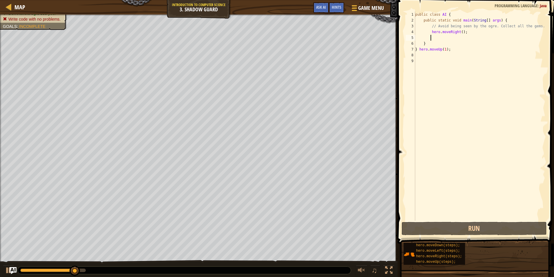
click at [448, 37] on div "public class AI { public static void main ( String [ ] args ) { // Avoid being …" at bounding box center [479, 122] width 131 height 220
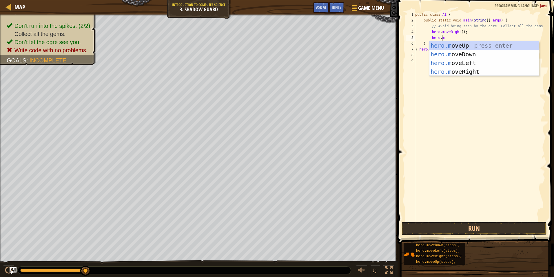
scroll to position [3, 2]
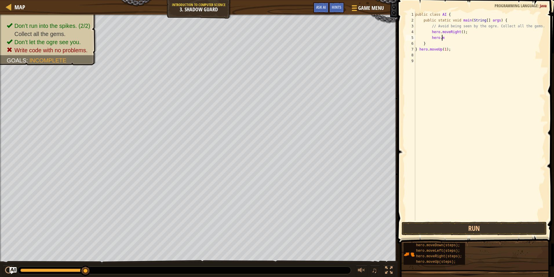
type textarea "[DOMAIN_NAME]"
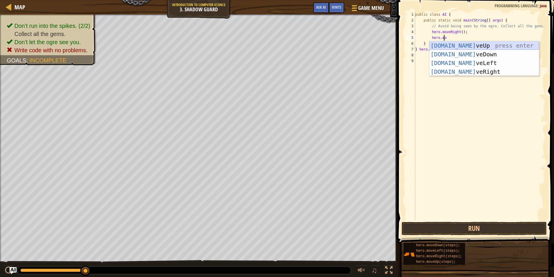
click at [466, 48] on div "[DOMAIN_NAME] veUp press enter [DOMAIN_NAME] veDown press enter [DOMAIN_NAME] v…" at bounding box center [485, 67] width 110 height 52
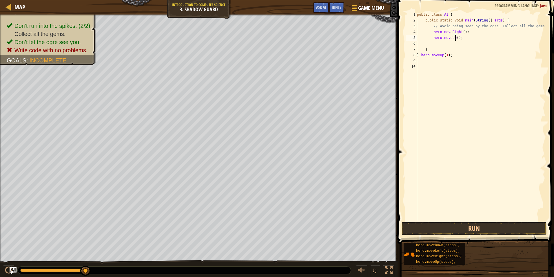
click at [455, 37] on div "public class AI { public static void main ( String [ ] args ) { // Avoid being …" at bounding box center [481, 122] width 130 height 220
click at [517, 231] on button "Run" at bounding box center [474, 228] width 145 height 13
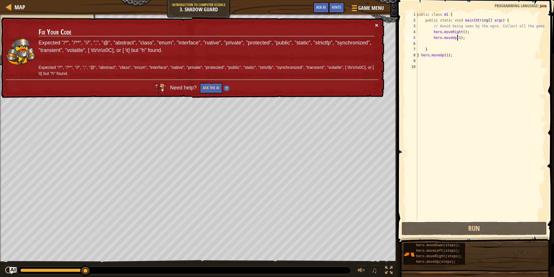
click at [375, 25] on button "×" at bounding box center [376, 25] width 3 height 6
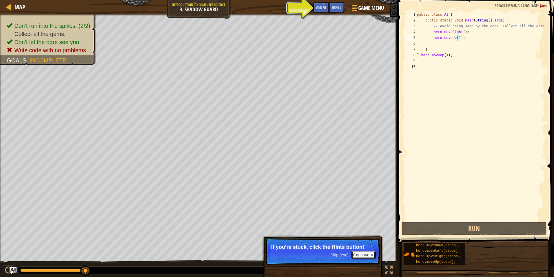
click at [365, 253] on button "Continue" at bounding box center [364, 255] width 24 height 8
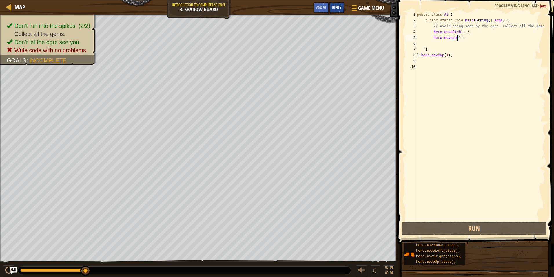
click at [336, 6] on span "Hints" at bounding box center [337, 7] width 10 height 6
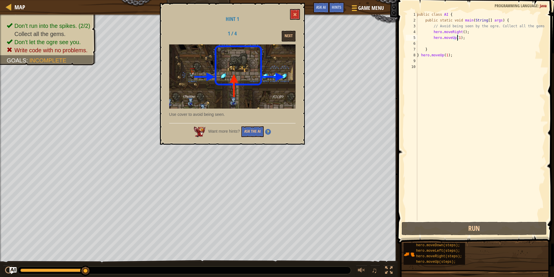
click at [231, 53] on img at bounding box center [232, 76] width 126 height 64
click at [289, 38] on button "Next" at bounding box center [289, 36] width 14 height 11
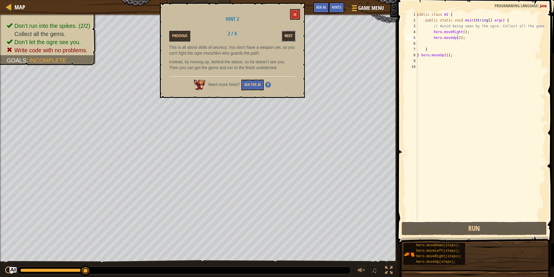
click at [291, 36] on button "Next" at bounding box center [289, 36] width 14 height 11
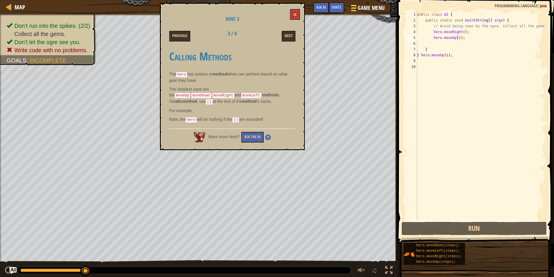
click at [352, 7] on div at bounding box center [354, 8] width 8 height 8
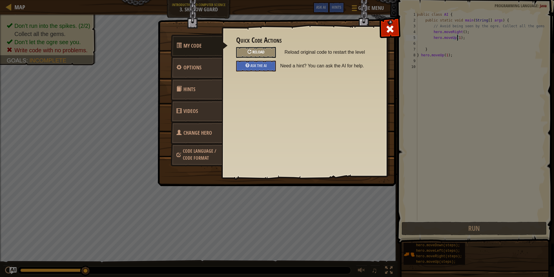
click at [269, 53] on div "Reload" at bounding box center [256, 52] width 40 height 11
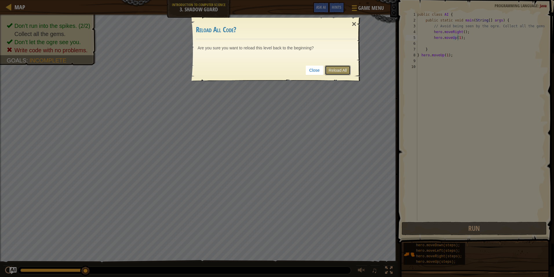
click at [332, 71] on link "Reload All" at bounding box center [338, 70] width 26 height 10
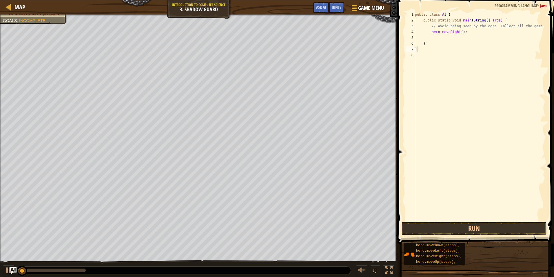
scroll to position [3, 0]
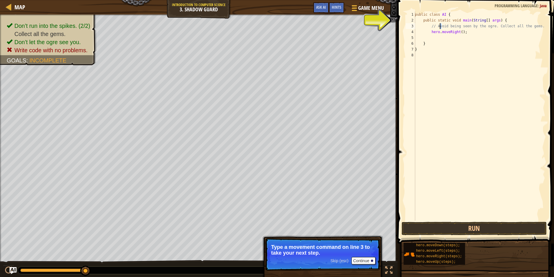
click at [440, 26] on div "public class AI { public static void main ( String [ ] args ) { // Avoid being …" at bounding box center [480, 122] width 132 height 220
click at [536, 25] on div "public class AI { public static void main ( String [ ] args ) { // Avoid being …" at bounding box center [480, 122] width 132 height 220
click at [420, 27] on div "public class AI { public static void main ( String [ ] args ) { // Avoid being …" at bounding box center [480, 122] width 132 height 220
click at [367, 259] on button "Continue" at bounding box center [364, 261] width 24 height 8
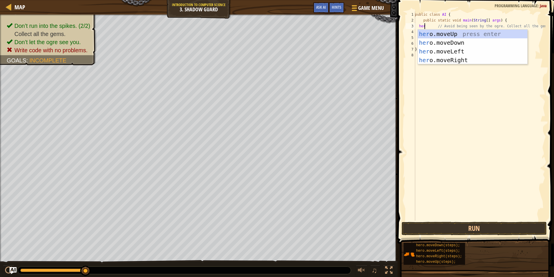
scroll to position [3, 1]
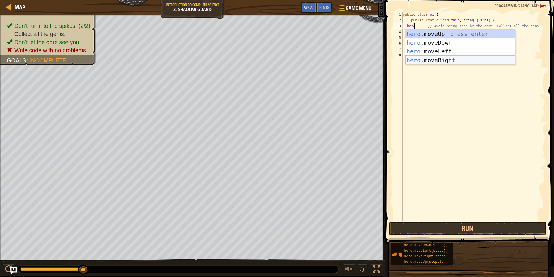
click at [451, 59] on div "hero .moveUp press enter hero .moveDown press enter hero .moveLeft press enter …" at bounding box center [461, 56] width 110 height 52
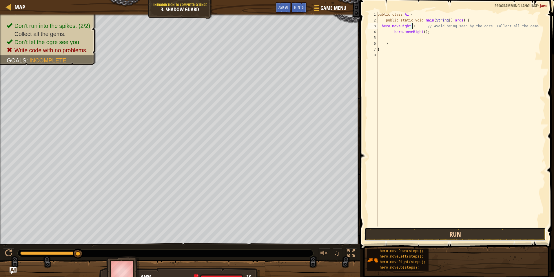
click at [434, 234] on button "Run" at bounding box center [456, 233] width 182 height 13
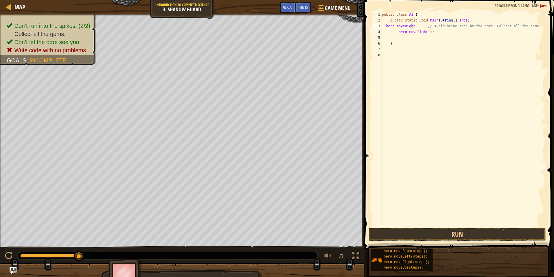
scroll to position [3, 3]
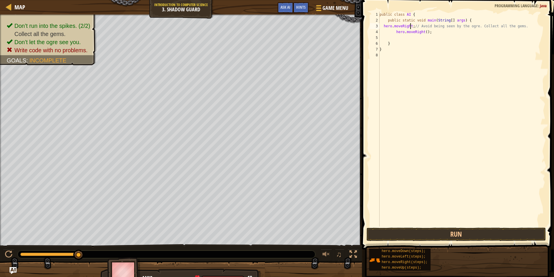
drag, startPoint x: 410, startPoint y: 24, endPoint x: 413, endPoint y: 28, distance: 4.8
click at [410, 24] on div "public class AI { public static void main ( String [ ] args ) { hero . moveRigh…" at bounding box center [462, 125] width 167 height 226
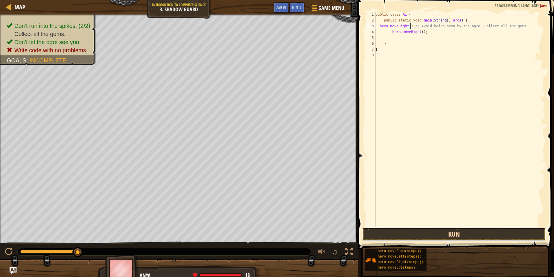
click at [383, 238] on button "Run" at bounding box center [454, 233] width 184 height 13
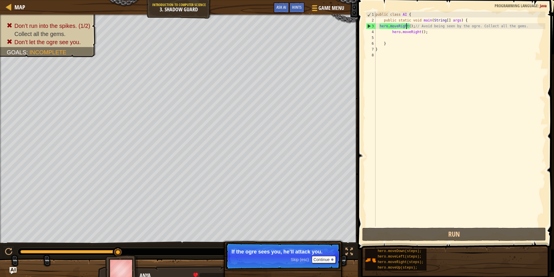
click at [406, 25] on div "public class AI { public static void main ( String [ ] args ) { hero . moveRigh…" at bounding box center [460, 125] width 171 height 226
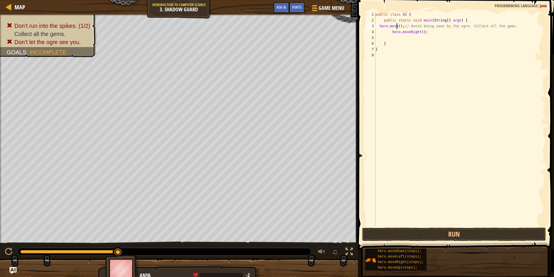
scroll to position [3, 2]
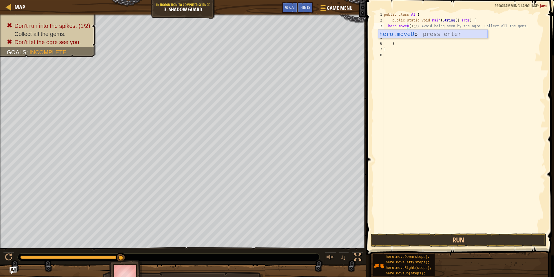
click at [406, 32] on div "hero.moveU p press enter" at bounding box center [433, 43] width 110 height 26
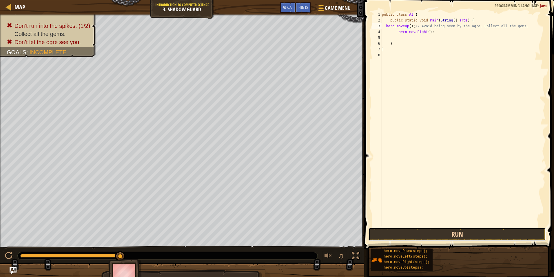
click at [451, 244] on div "Hints Videos hero.moveUp(); // Avoid being seen by the ogre. Collect all the ge…" at bounding box center [459, 137] width 192 height 274
click at [444, 235] on button "Run" at bounding box center [458, 233] width 178 height 13
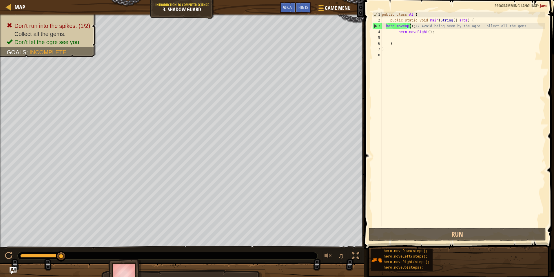
click at [406, 24] on div "public class AI { public static void main ( String [ ] args ) { hero . moveUp (…" at bounding box center [463, 125] width 165 height 226
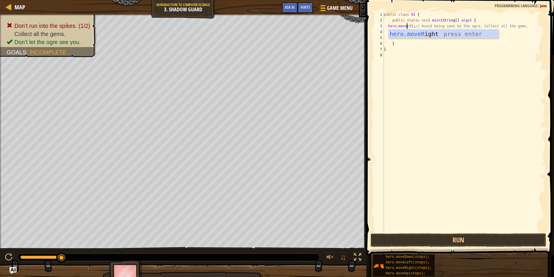
click at [415, 30] on div "hero.moveR ight press enter" at bounding box center [444, 43] width 110 height 26
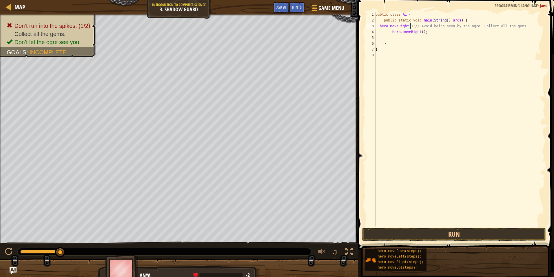
click at [408, 25] on div "public class AI { public static void main ( String [ ] args ) { hero . moveRigh…" at bounding box center [460, 125] width 171 height 226
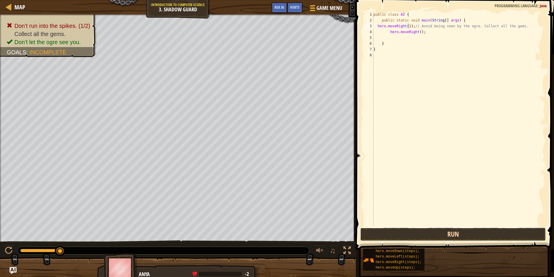
click at [477, 228] on button "Run" at bounding box center [453, 233] width 186 height 13
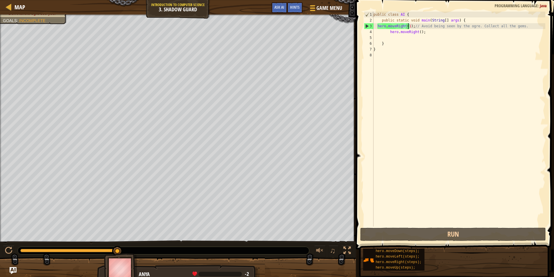
type textarea "hero.moveRight(); // Avoid being seen by the ogre. Collect all the gems."
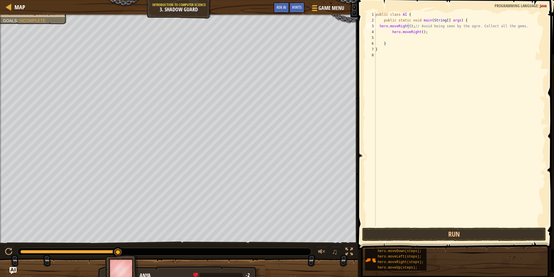
click at [364, 28] on span at bounding box center [456, 116] width 201 height 266
click at [324, 12] on span "Game Menu" at bounding box center [331, 8] width 27 height 8
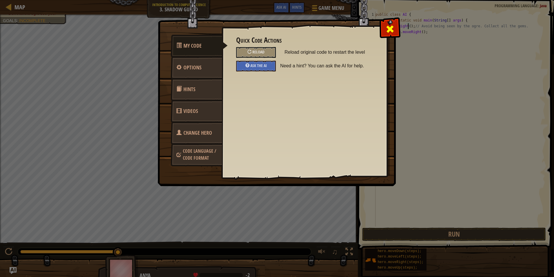
click at [395, 21] on div at bounding box center [390, 28] width 18 height 18
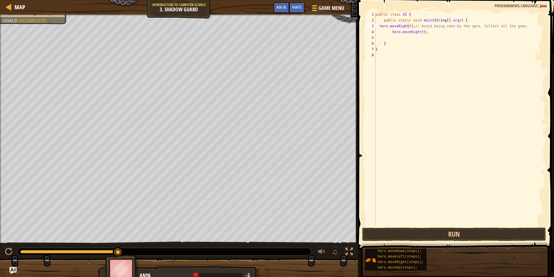
click at [10, 2] on div "Map Introduction to Computer Science 3. Shadow Guard Game Menu Done Hints Ask AI" at bounding box center [179, 7] width 358 height 14
click at [16, 3] on span "Map" at bounding box center [19, 7] width 11 height 8
